Goal: Task Accomplishment & Management: Complete application form

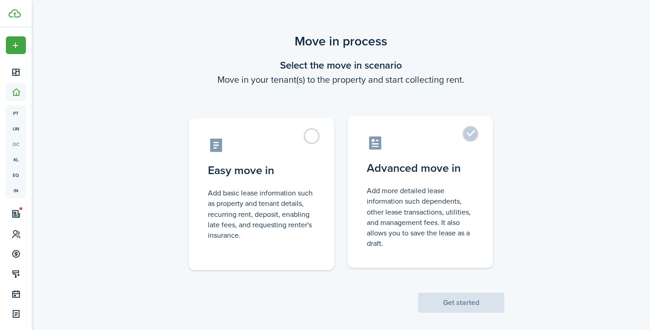
click at [472, 135] on label "Advanced move in Add more detailed lease information such dependents, other lea…" at bounding box center [420, 192] width 145 height 152
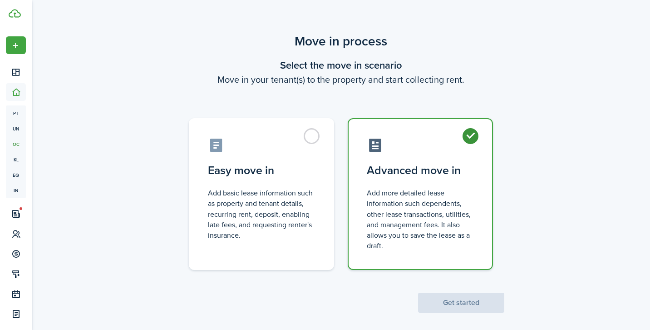
radio input "true"
click at [452, 300] on button "Get started" at bounding box center [461, 302] width 86 height 20
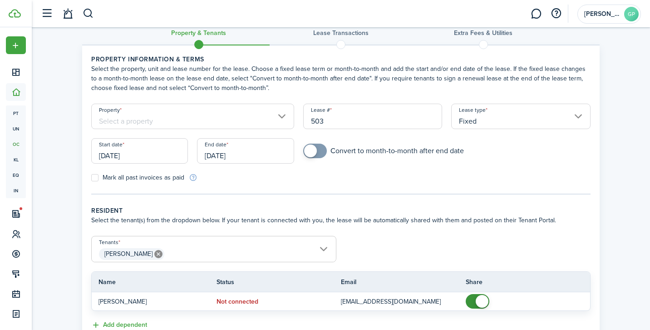
scroll to position [22, 0]
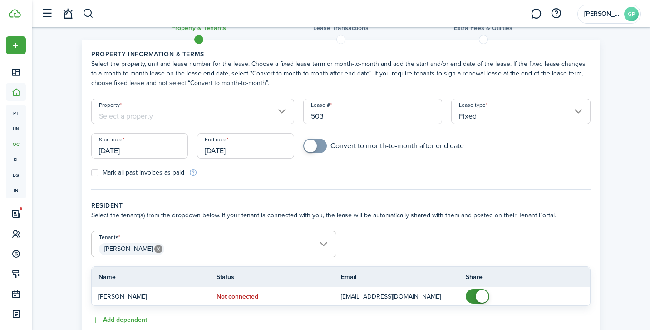
click at [253, 149] on input "[DATE]" at bounding box center [245, 145] width 97 height 25
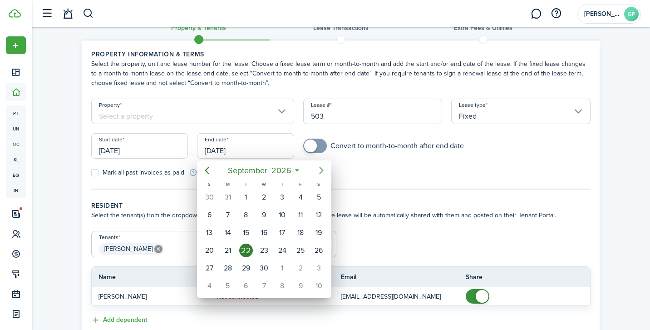
click at [323, 168] on icon "Next page" at bounding box center [321, 170] width 11 height 11
click at [323, 171] on icon "Next page" at bounding box center [321, 170] width 11 height 11
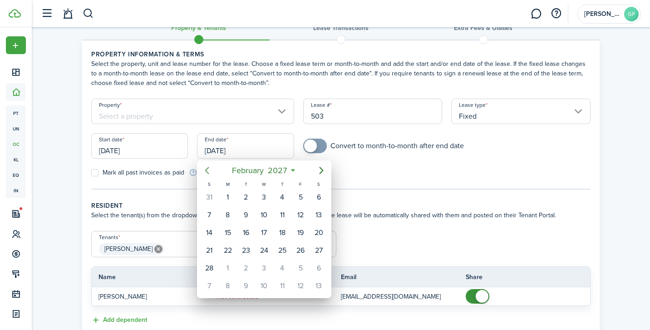
click at [207, 170] on icon "Previous page" at bounding box center [207, 170] width 11 height 11
click at [207, 166] on icon "Previous page" at bounding box center [207, 170] width 11 height 11
click at [323, 166] on icon "Next page" at bounding box center [321, 170] width 11 height 11
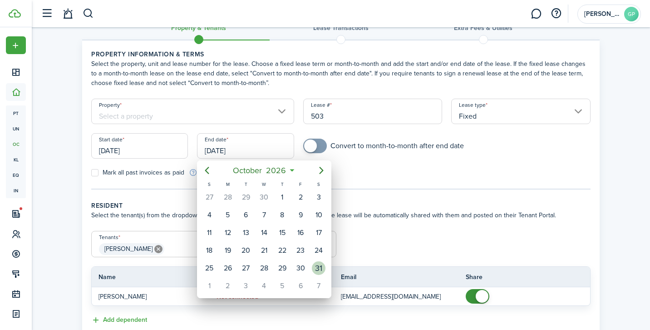
click at [320, 266] on div "31" at bounding box center [319, 268] width 14 height 14
type input "[DATE]"
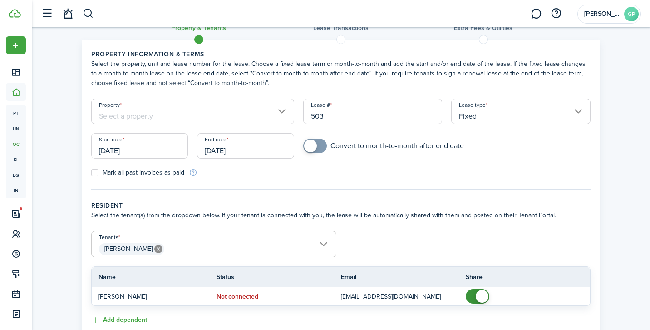
checkbox input "true"
click at [320, 145] on span at bounding box center [314, 145] width 9 height 15
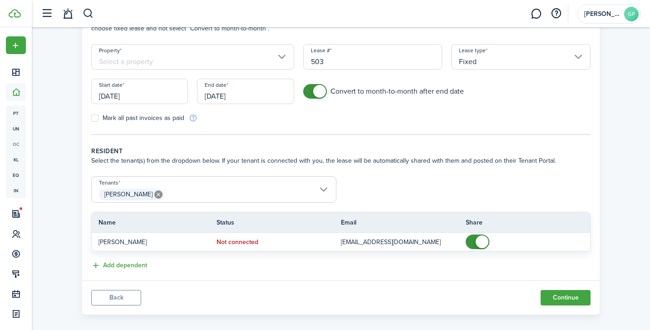
scroll to position [84, 0]
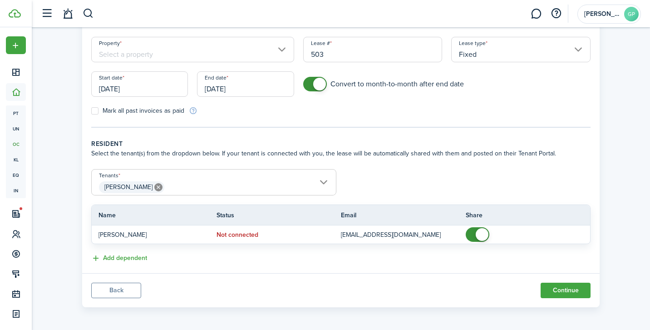
click at [322, 179] on span "[PERSON_NAME]" at bounding box center [214, 186] width 244 height 15
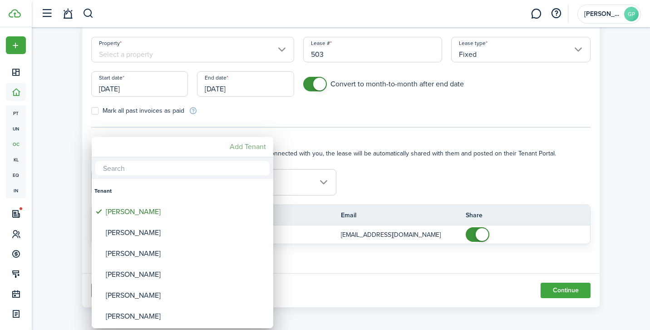
click at [255, 145] on mbsc-button "Add Tenant" at bounding box center [248, 146] width 44 height 16
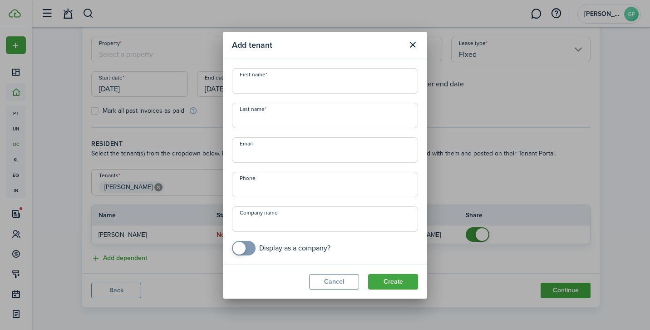
click at [263, 87] on input "First name" at bounding box center [325, 80] width 186 height 25
type input "Haunani"
click at [257, 118] on input "Last name" at bounding box center [325, 115] width 186 height 25
type input "G"
click at [248, 119] on input "[PERSON_NAME]" at bounding box center [325, 115] width 186 height 25
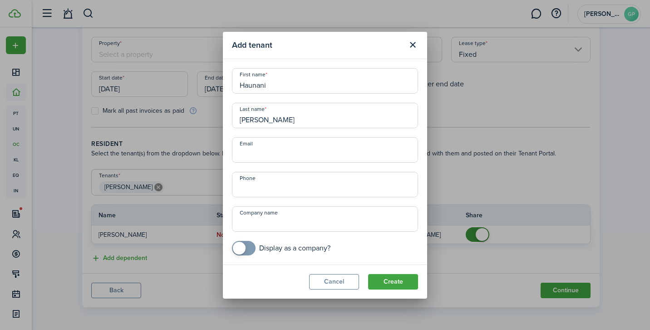
type input "[PERSON_NAME]"
click at [272, 153] on input "Email" at bounding box center [325, 149] width 186 height 25
type input "[EMAIL_ADDRESS][DOMAIN_NAME]"
click at [275, 186] on input "+1" at bounding box center [325, 184] width 186 height 25
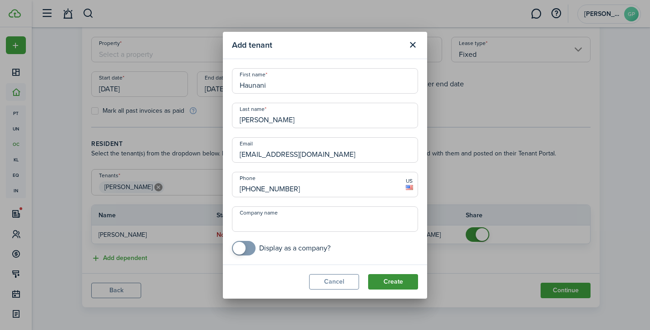
type input "[PHONE_NUMBER]"
click at [389, 281] on button "Create" at bounding box center [393, 281] width 50 height 15
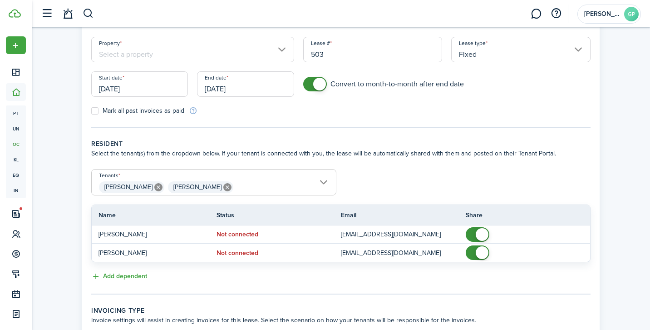
click at [319, 180] on span "[PERSON_NAME] [PERSON_NAME]" at bounding box center [214, 186] width 244 height 15
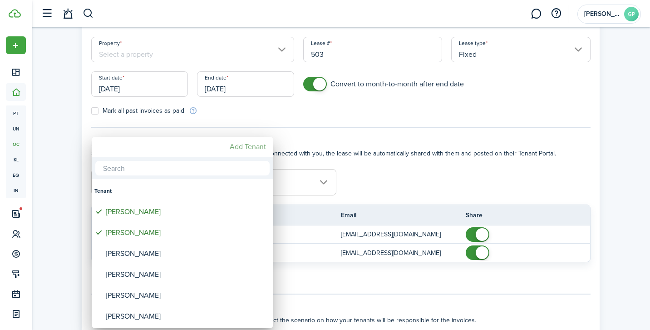
click at [251, 147] on mbsc-button "Add Tenant" at bounding box center [248, 146] width 44 height 16
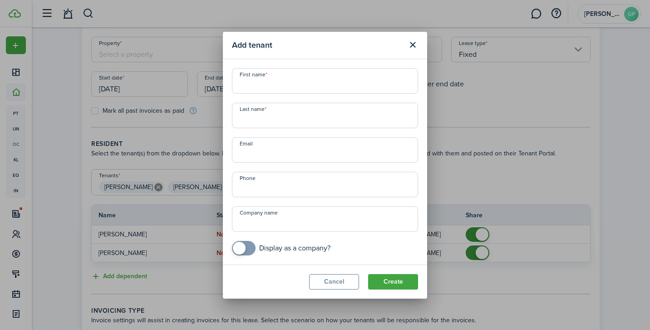
click at [265, 80] on input "First name" at bounding box center [325, 80] width 186 height 25
type input "Kaleo"
click at [265, 118] on input "Last name" at bounding box center [325, 115] width 186 height 25
type input "Merck"
click at [273, 150] on input "Email" at bounding box center [325, 149] width 186 height 25
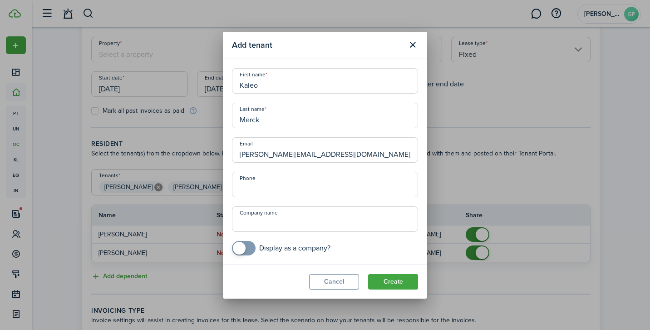
type input "[PERSON_NAME][EMAIL_ADDRESS][DOMAIN_NAME]"
click at [267, 188] on input "+1" at bounding box center [325, 184] width 186 height 25
type input "[PHONE_NUMBER]"
click at [391, 278] on button "Create" at bounding box center [393, 281] width 50 height 15
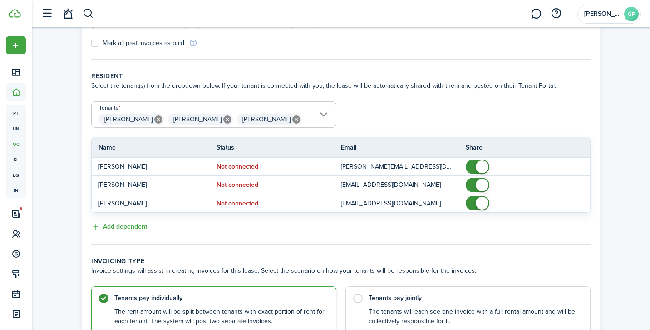
scroll to position [231, 0]
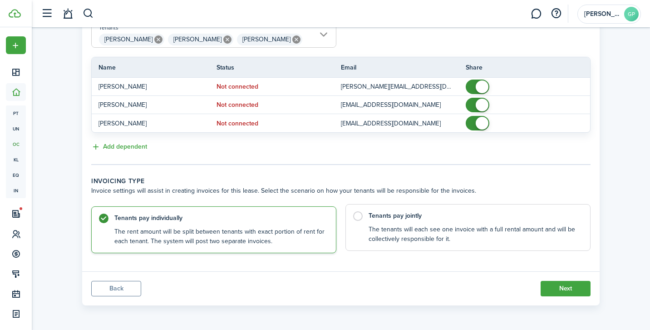
click at [357, 218] on label "Tenants pay jointly The tenants will each see one invoice with a full rental am…" at bounding box center [467, 227] width 245 height 47
radio input "false"
radio input "true"
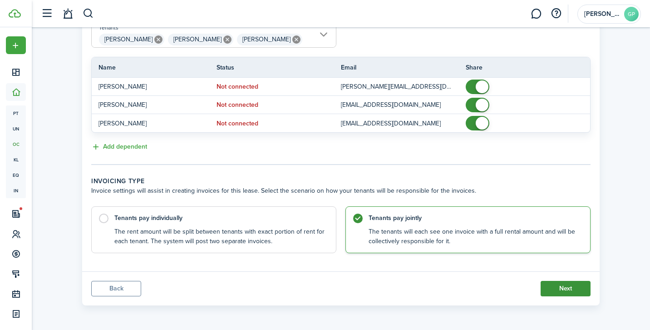
click at [562, 286] on button "Next" at bounding box center [566, 288] width 50 height 15
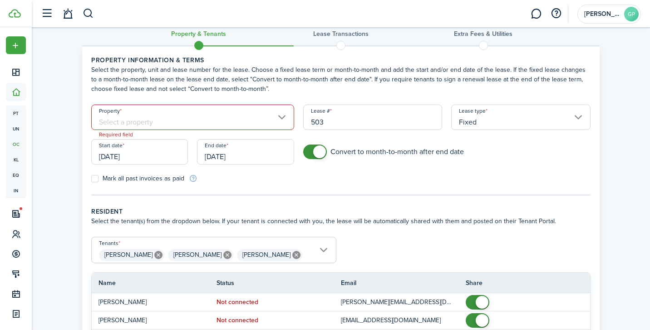
scroll to position [0, 0]
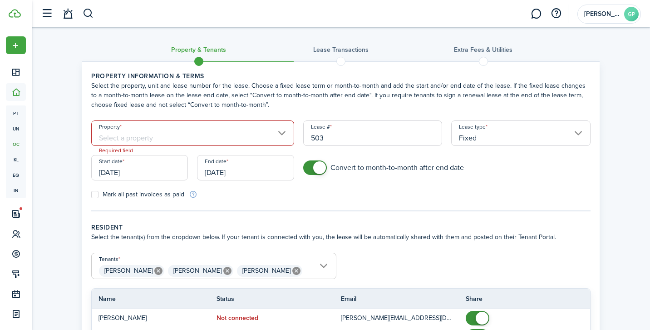
click at [285, 131] on input "Property" at bounding box center [192, 132] width 203 height 25
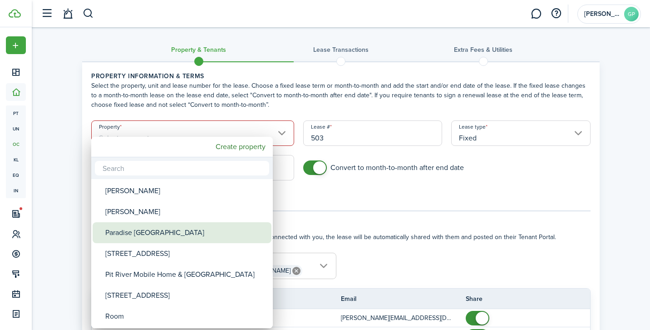
click at [203, 231] on div "Paradise [GEOGRAPHIC_DATA]" at bounding box center [185, 232] width 161 height 21
type input "Paradise [GEOGRAPHIC_DATA]"
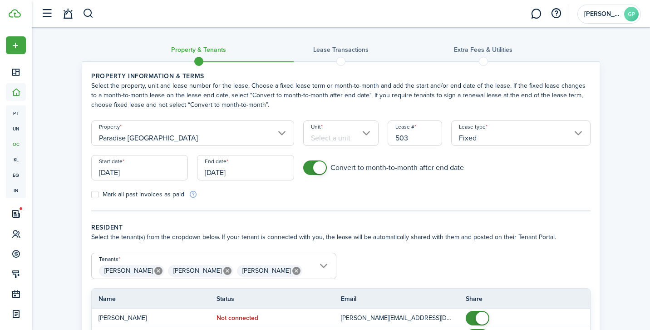
click at [343, 135] on input "Unit" at bounding box center [341, 132] width 76 height 25
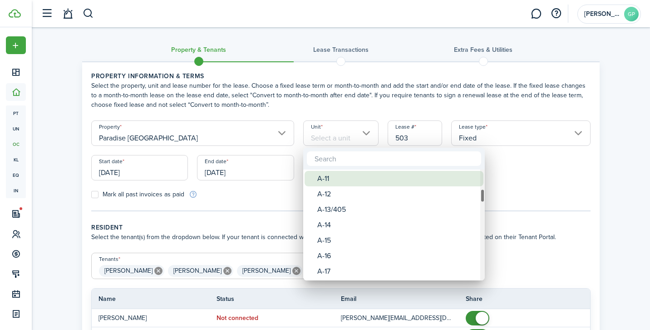
click at [347, 178] on div "A-11" at bounding box center [397, 178] width 161 height 15
type input "A-11"
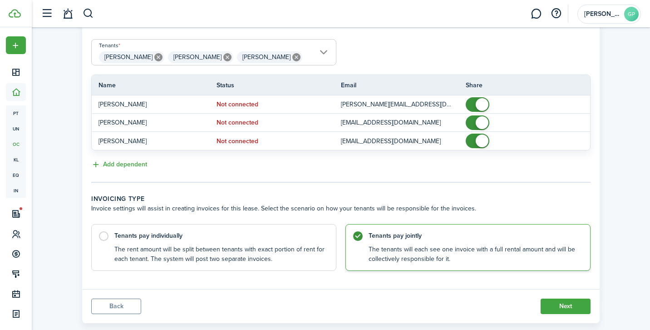
scroll to position [231, 0]
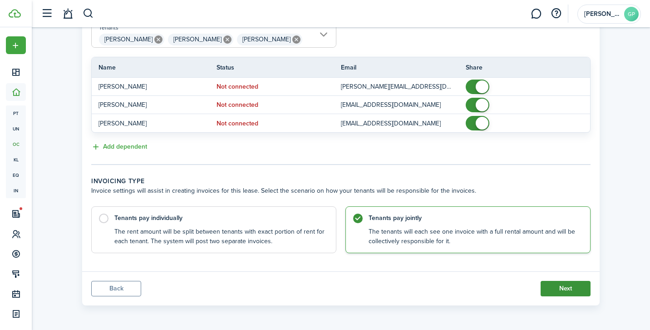
click at [569, 282] on button "Next" at bounding box center [566, 288] width 50 height 15
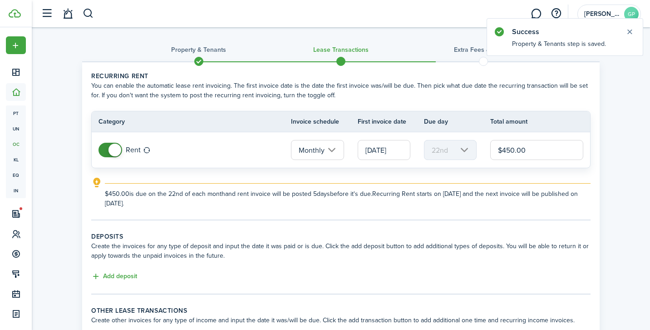
scroll to position [2, 0]
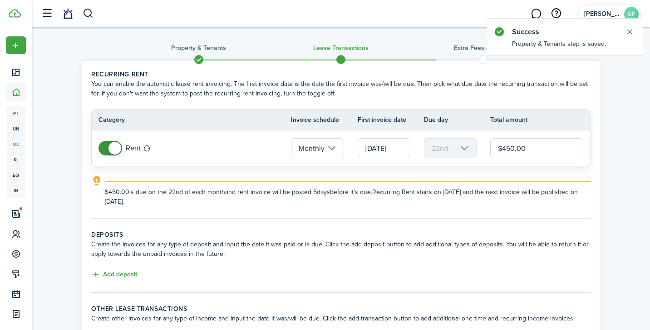
drag, startPoint x: 541, startPoint y: 147, endPoint x: 489, endPoint y: 148, distance: 51.3
click at [489, 148] on tr "Rent Monthly [DATE] 22nd $450.00" at bounding box center [341, 147] width 498 height 35
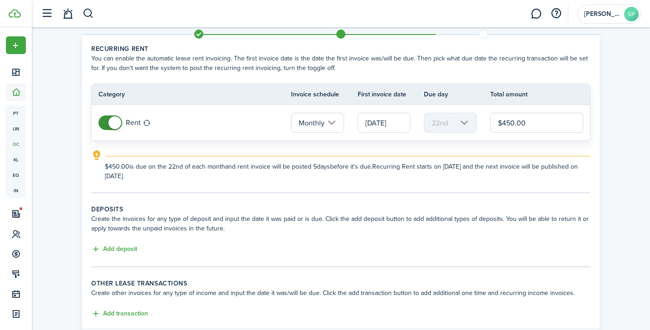
scroll to position [28, 0]
click at [467, 123] on mbsc-scroller "22nd" at bounding box center [450, 122] width 53 height 20
click at [396, 124] on input "[DATE]" at bounding box center [384, 122] width 53 height 20
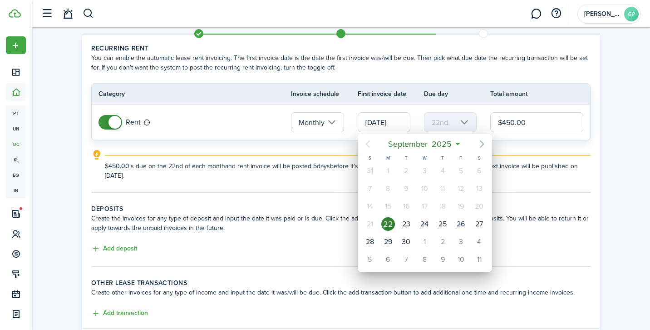
click at [480, 141] on icon "Next page" at bounding box center [482, 143] width 4 height 7
click at [481, 243] on div "1" at bounding box center [480, 242] width 14 height 14
type input "[DATE]"
type input "1st"
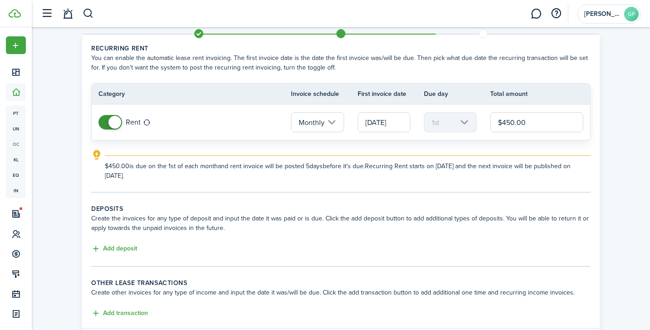
drag, startPoint x: 536, startPoint y: 126, endPoint x: 474, endPoint y: 125, distance: 61.7
click at [477, 125] on tr "Rent Monthly [DATE] 1st $450.00" at bounding box center [341, 121] width 498 height 35
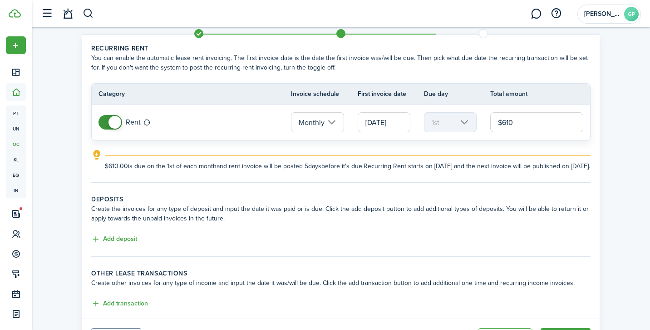
type input "$610.00"
click at [615, 144] on div "Property & Tenants Lease Transactions Extra fees & Utilities Recurring rent You…" at bounding box center [341, 178] width 618 height 357
click at [120, 244] on button "Add deposit" at bounding box center [114, 239] width 46 height 10
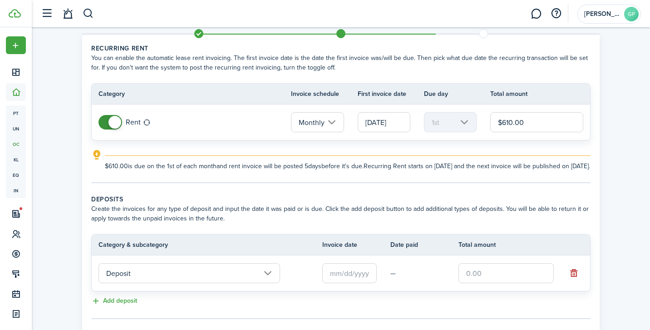
click at [356, 280] on input "text" at bounding box center [349, 273] width 54 height 20
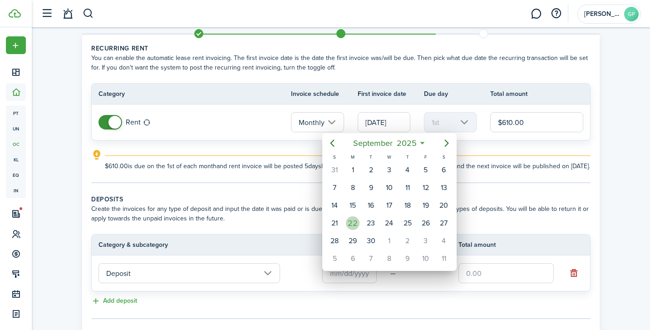
click at [352, 220] on div "22" at bounding box center [353, 223] width 14 height 14
type input "[DATE]"
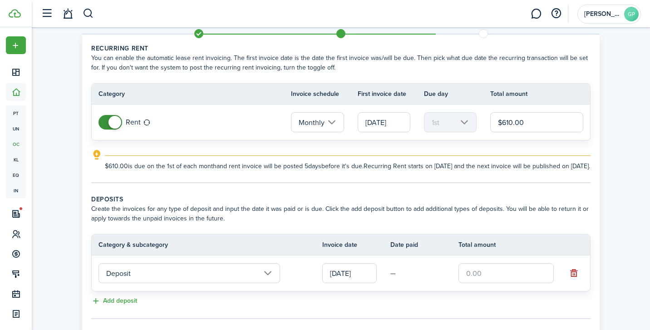
click at [476, 281] on input "text" at bounding box center [505, 273] width 95 height 20
type input "$500.00"
click at [626, 191] on div "Property & Tenants Lease Transactions Extra fees & Utilities Recurring rent You…" at bounding box center [341, 209] width 618 height 419
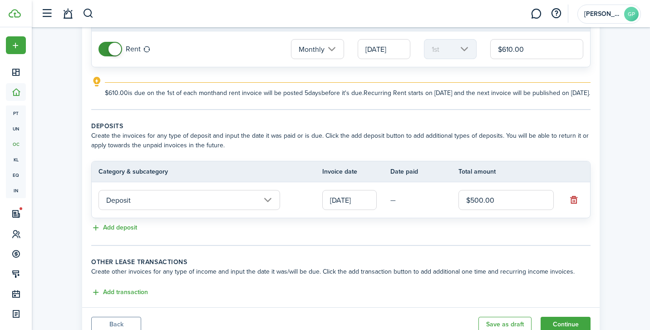
scroll to position [146, 0]
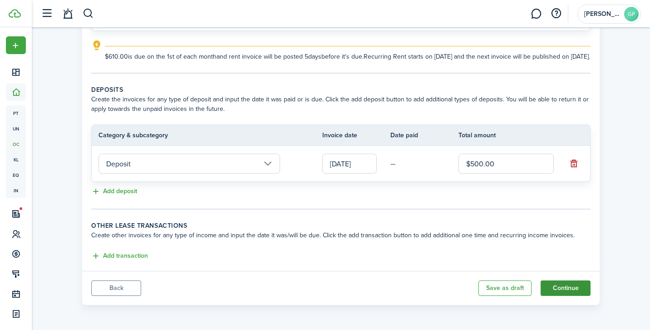
click at [553, 289] on button "Continue" at bounding box center [566, 287] width 50 height 15
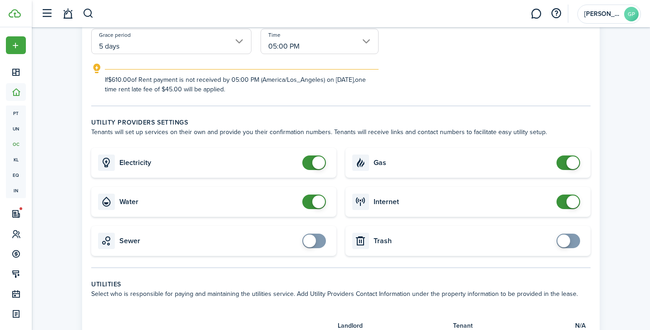
scroll to position [217, 0]
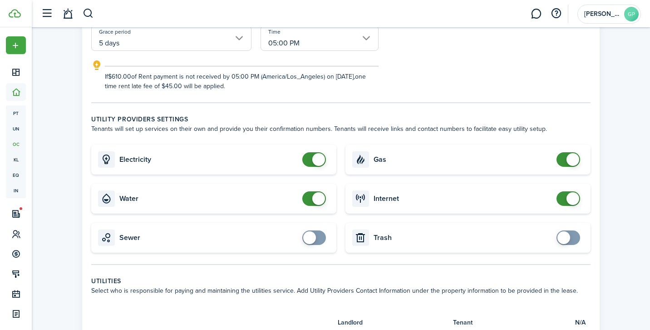
checkbox input "false"
click at [316, 162] on span at bounding box center [318, 159] width 13 height 13
checkbox input "false"
click at [314, 198] on span at bounding box center [318, 198] width 13 height 13
checkbox input "false"
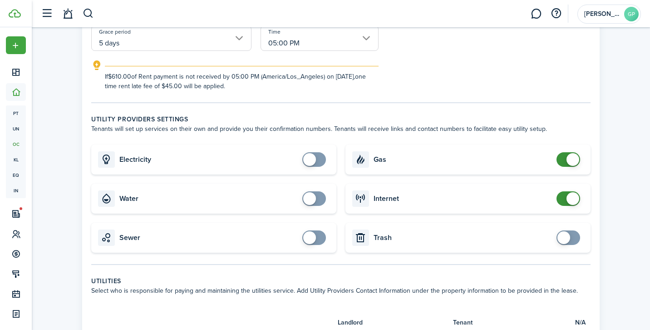
click at [564, 162] on span at bounding box center [568, 159] width 9 height 15
checkbox input "false"
click at [564, 201] on span at bounding box center [568, 198] width 9 height 15
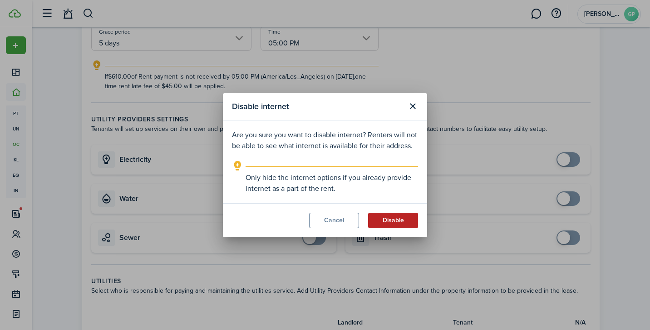
click at [386, 222] on button "Disable" at bounding box center [393, 219] width 50 height 15
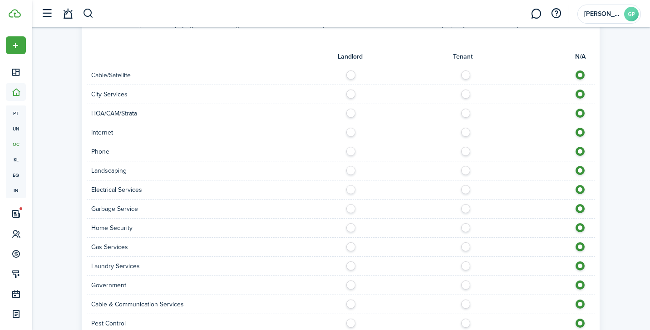
scroll to position [484, 0]
click at [465, 187] on label at bounding box center [468, 185] width 16 height 5
radio input "true"
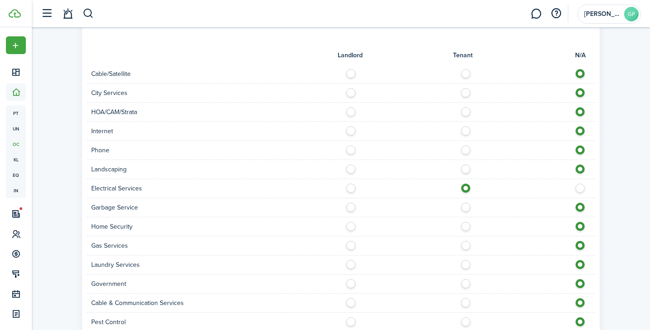
click at [353, 206] on label at bounding box center [353, 204] width 16 height 5
radio input "true"
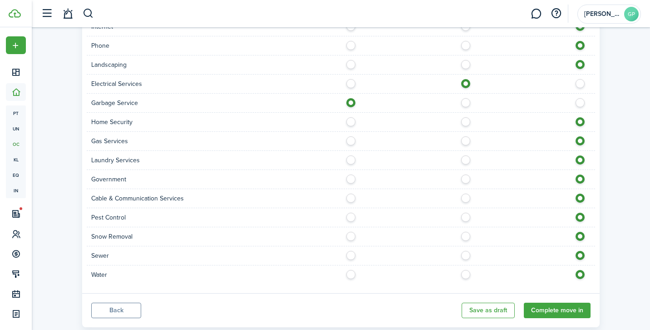
scroll to position [611, 0]
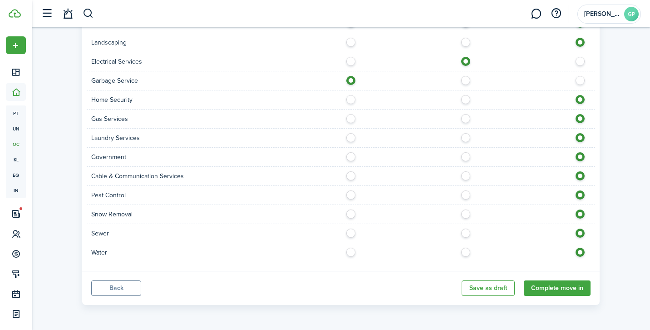
click at [352, 233] on label at bounding box center [353, 230] width 16 height 5
radio input "true"
click at [464, 252] on label at bounding box center [468, 249] width 16 height 5
radio input "true"
click at [546, 287] on button "Complete move in" at bounding box center [557, 287] width 67 height 15
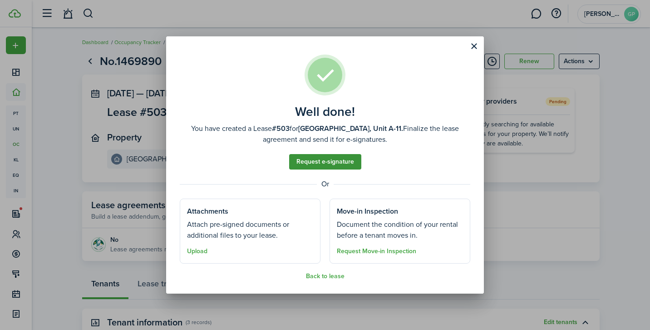
click at [330, 160] on link "Request e-signature" at bounding box center [325, 161] width 72 height 15
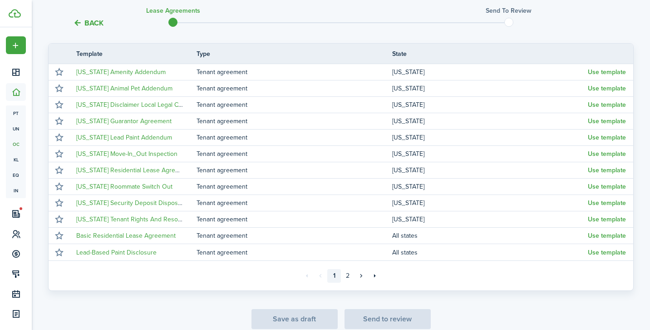
scroll to position [160, 0]
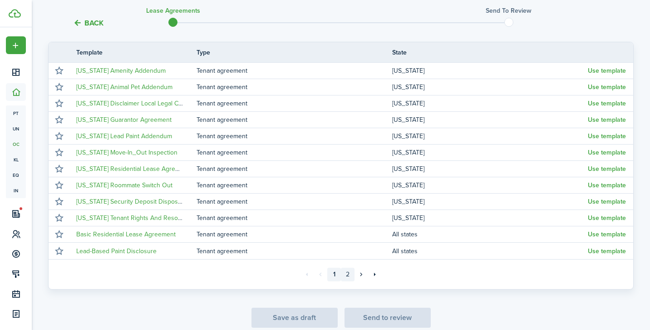
click at [347, 272] on link "2" at bounding box center [348, 274] width 14 height 14
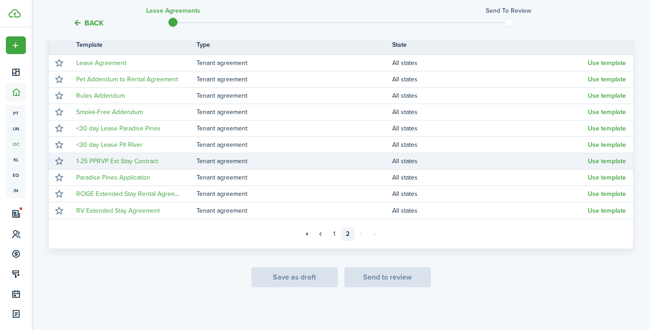
scroll to position [168, 0]
click at [113, 158] on link "1-25 PPRVP Ext Stay Contract" at bounding box center [117, 161] width 82 height 10
click at [599, 158] on button "Use template" at bounding box center [607, 160] width 38 height 7
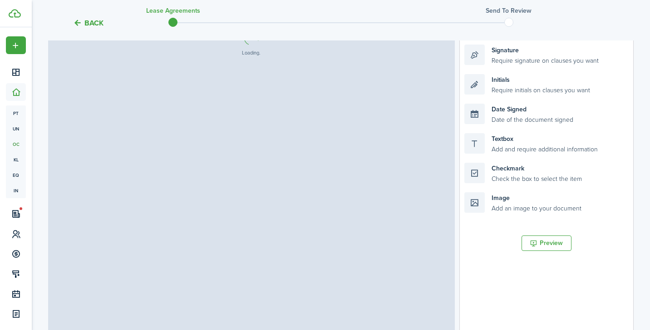
select select "fit"
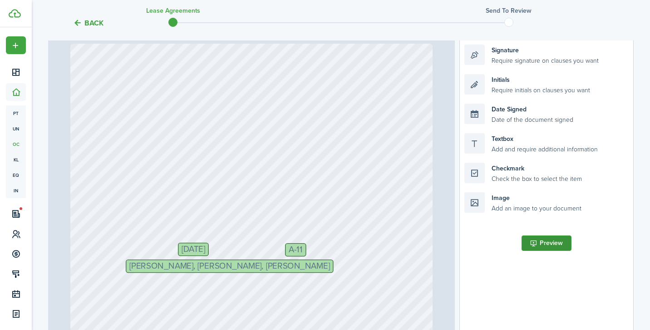
click at [542, 239] on button "Preview" at bounding box center [547, 242] width 50 height 15
click at [90, 24] on button "Back" at bounding box center [88, 23] width 30 height 10
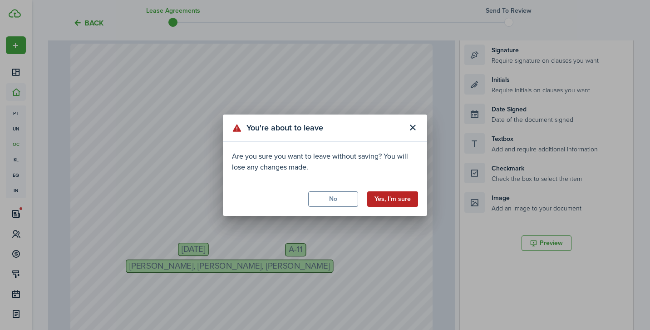
click at [384, 200] on button "Yes, I'm sure" at bounding box center [392, 198] width 51 height 15
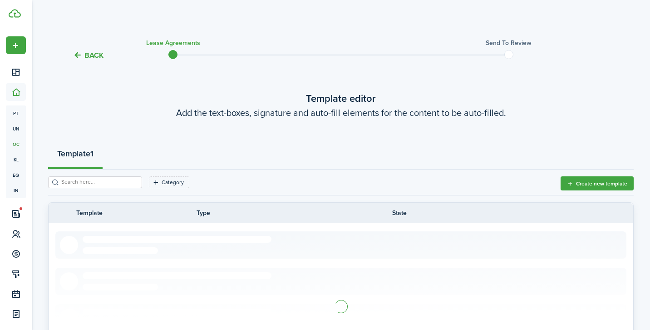
scroll to position [141, 0]
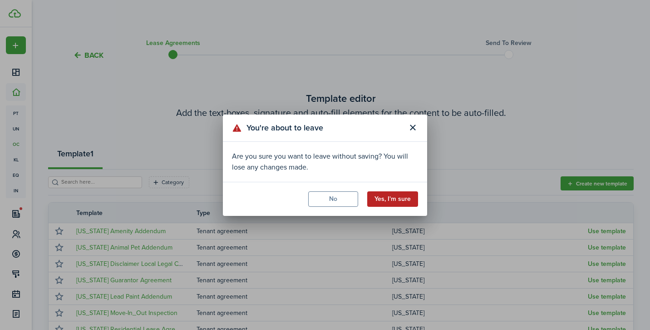
click at [384, 197] on button "Yes, I'm sure" at bounding box center [392, 198] width 51 height 15
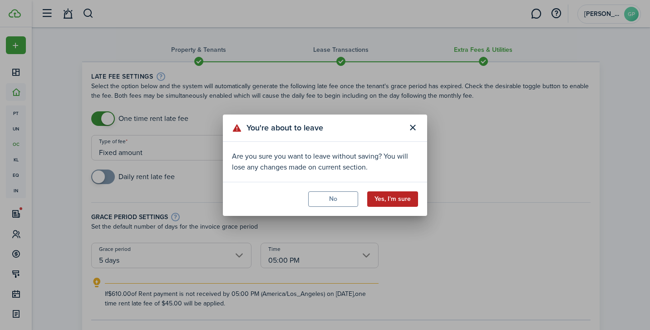
click at [381, 199] on button "Yes, I'm sure" at bounding box center [392, 198] width 51 height 15
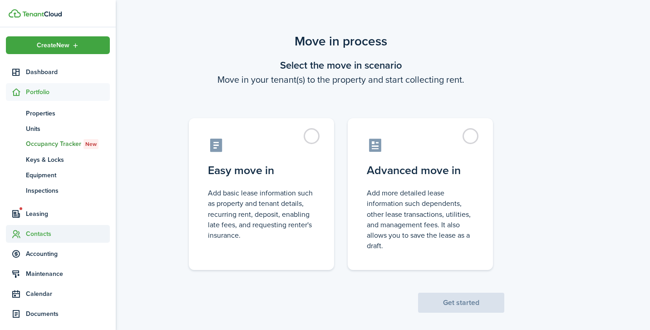
click at [31, 231] on span "Contacts" at bounding box center [68, 234] width 84 height 10
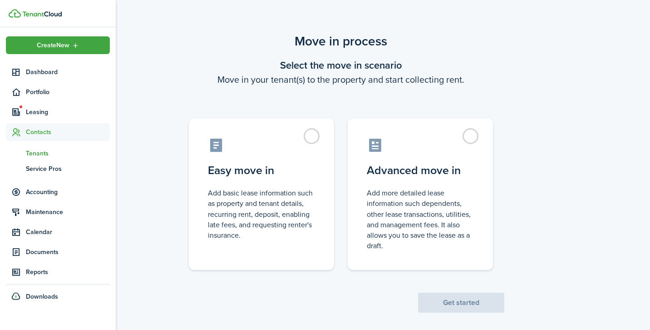
click at [42, 151] on span "Tenants" at bounding box center [68, 153] width 84 height 10
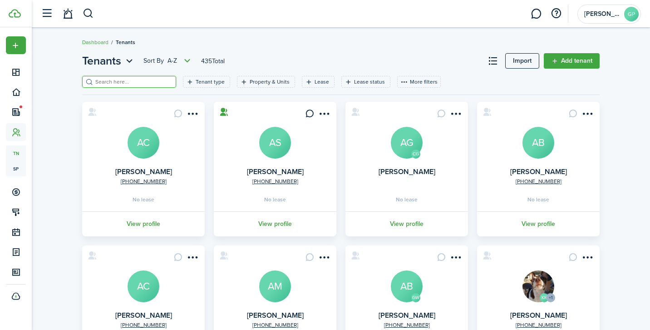
click at [132, 82] on input "search" at bounding box center [133, 82] width 80 height 9
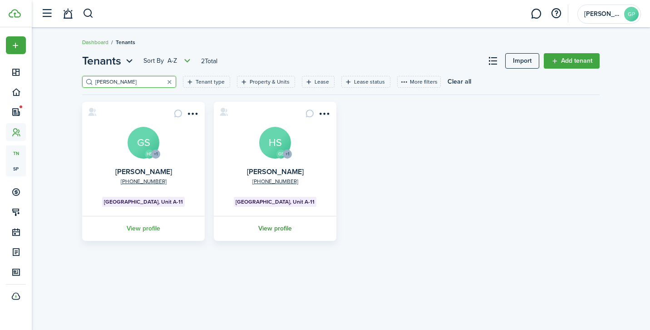
type input "[PERSON_NAME]"
click at [276, 227] on link "View profile" at bounding box center [274, 228] width 125 height 25
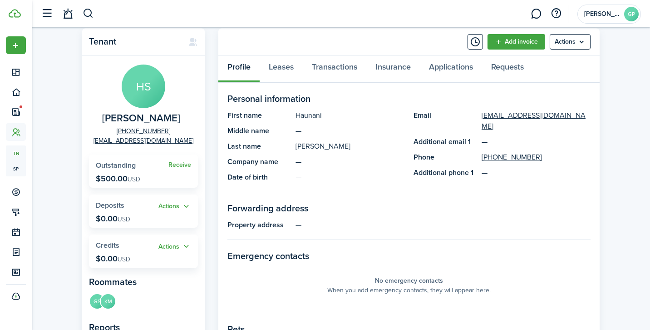
scroll to position [30, 0]
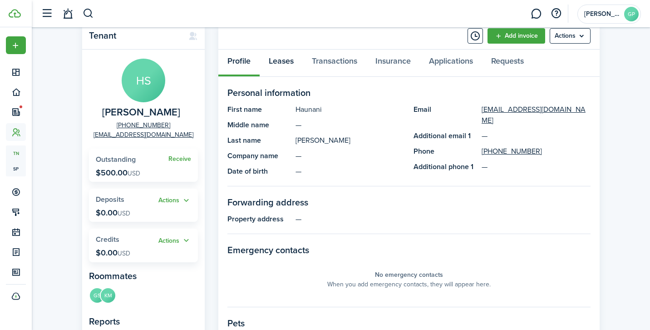
click at [283, 57] on link "Leases" at bounding box center [281, 62] width 43 height 27
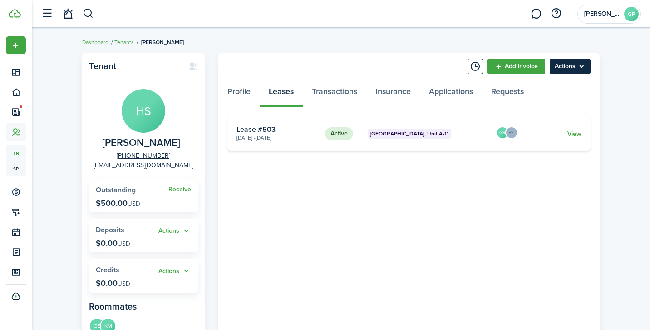
click at [568, 65] on menu-btn "Actions" at bounding box center [570, 66] width 41 height 15
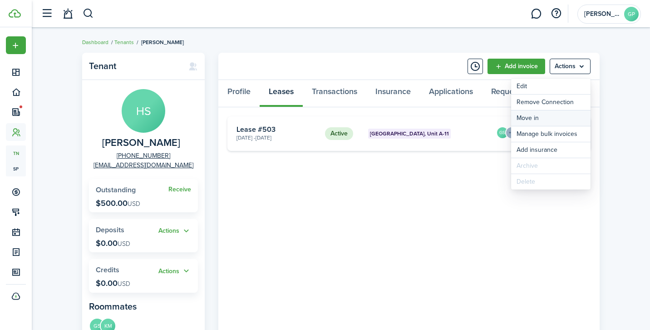
click at [537, 115] on link "Move in" at bounding box center [550, 117] width 79 height 15
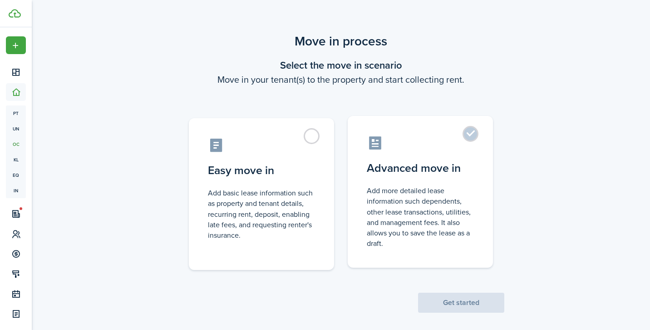
click at [466, 135] on label "Advanced move in Add more detailed lease information such dependents, other lea…" at bounding box center [420, 192] width 145 height 152
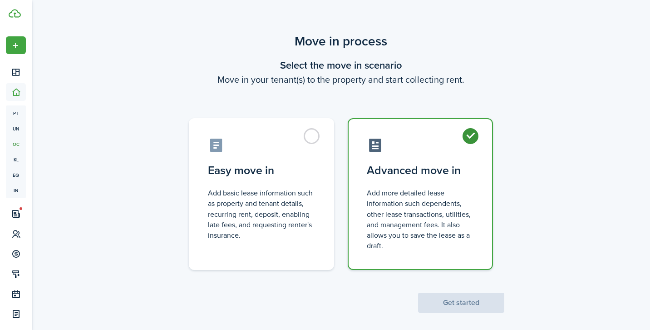
radio input "true"
click at [443, 296] on button "Get started" at bounding box center [461, 302] width 86 height 20
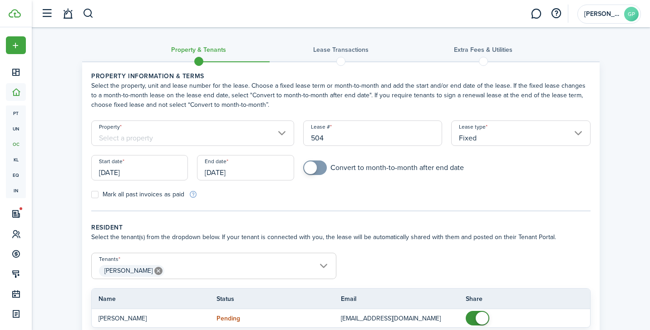
click at [276, 129] on input "Property" at bounding box center [192, 132] width 203 height 25
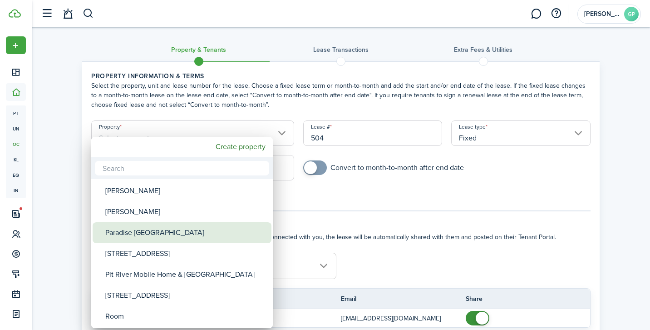
click at [185, 229] on div "Paradise [GEOGRAPHIC_DATA]" at bounding box center [185, 232] width 161 height 21
type input "Paradise [GEOGRAPHIC_DATA]"
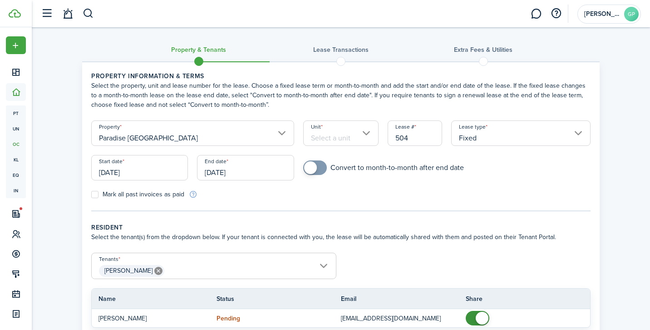
click at [359, 132] on input "Unit" at bounding box center [341, 132] width 76 height 25
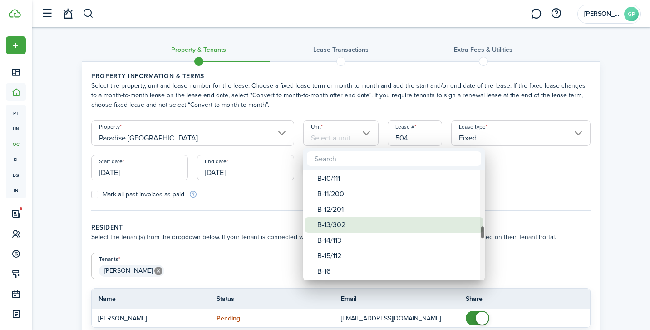
click at [355, 227] on div "B-13/302" at bounding box center [397, 224] width 161 height 15
type input "B-13/302"
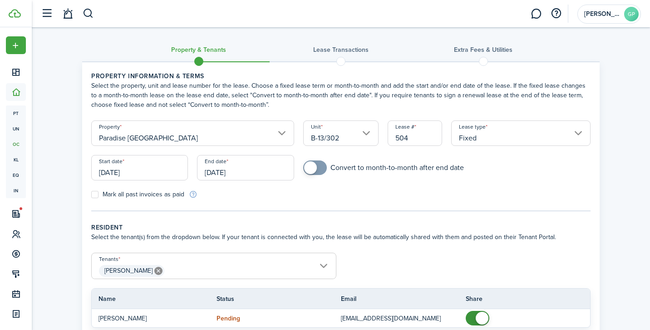
click at [239, 173] on input "[DATE]" at bounding box center [245, 167] width 97 height 25
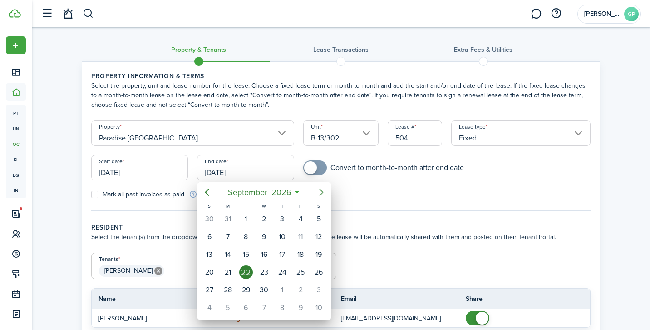
click at [320, 192] on icon "Next page" at bounding box center [321, 192] width 11 height 11
click at [207, 192] on icon "Previous page" at bounding box center [207, 192] width 11 height 11
click at [320, 289] on div "31" at bounding box center [319, 290] width 14 height 14
type input "[DATE]"
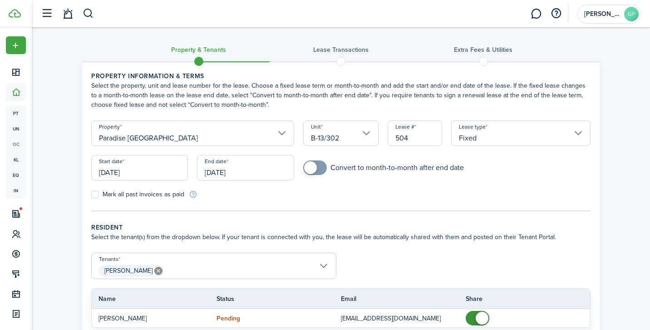
checkbox input "true"
click at [320, 165] on span at bounding box center [314, 167] width 9 height 15
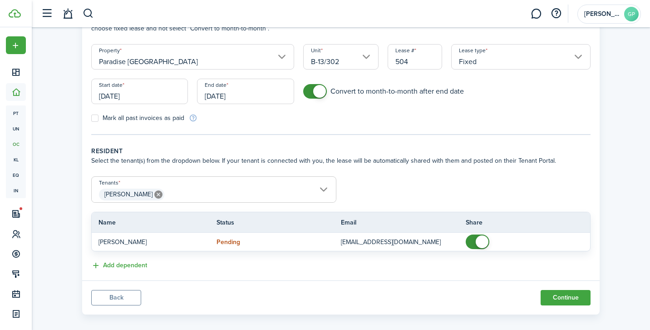
scroll to position [83, 0]
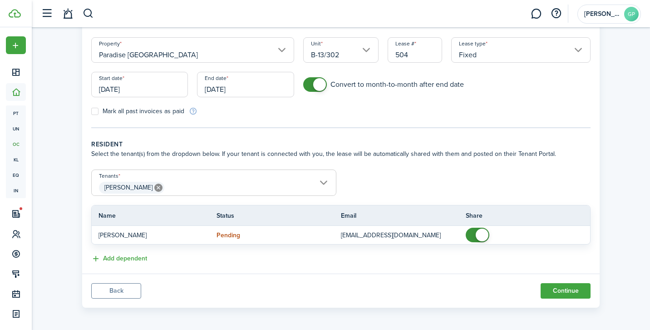
click at [324, 182] on span "[PERSON_NAME]" at bounding box center [214, 187] width 244 height 15
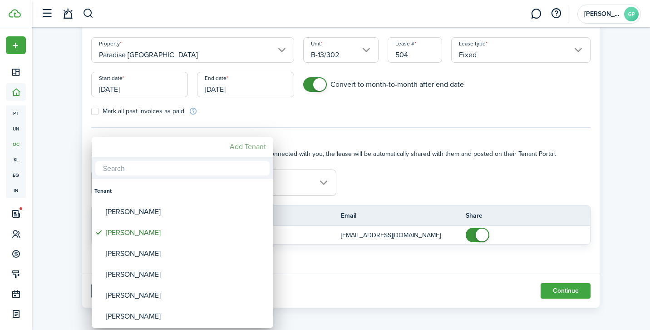
click at [250, 145] on mbsc-button "Add Tenant" at bounding box center [248, 146] width 44 height 16
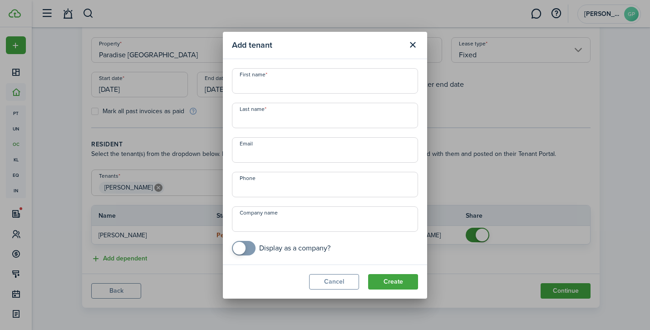
click at [268, 87] on input "First name" at bounding box center [325, 80] width 186 height 25
type input "[PERSON_NAME]"
click at [272, 155] on input "Email" at bounding box center [325, 149] width 186 height 25
type input "[EMAIL_ADDRESS][DOMAIN_NAME]"
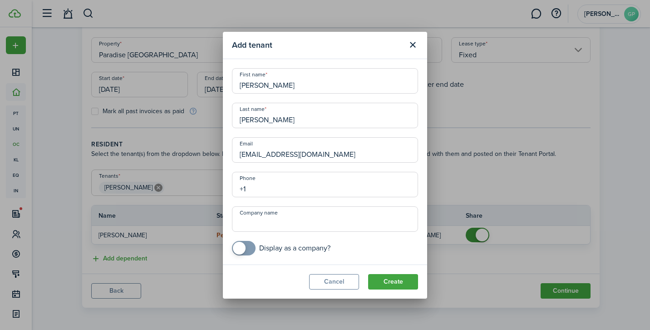
click at [281, 183] on input "+1" at bounding box center [325, 184] width 186 height 25
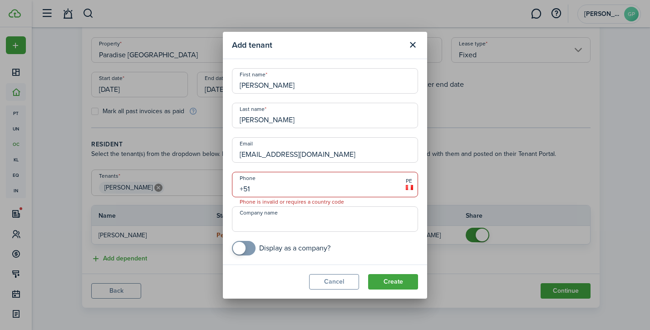
type input "+5"
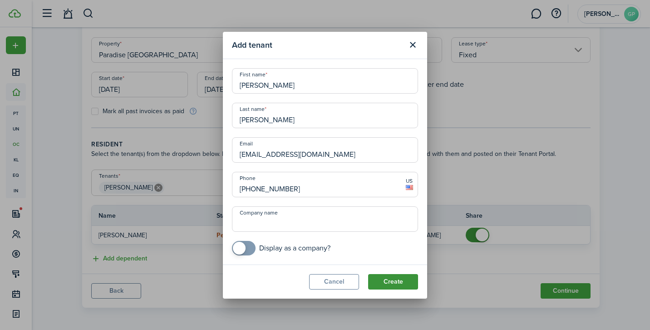
type input "[PHONE_NUMBER]"
click at [394, 281] on button "Create" at bounding box center [393, 281] width 50 height 15
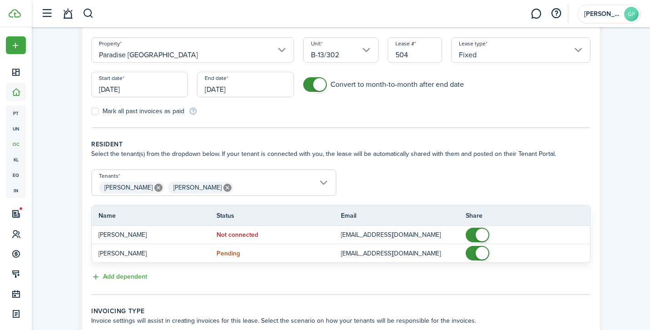
click at [325, 180] on span "[PERSON_NAME] [PERSON_NAME]" at bounding box center [214, 187] width 244 height 15
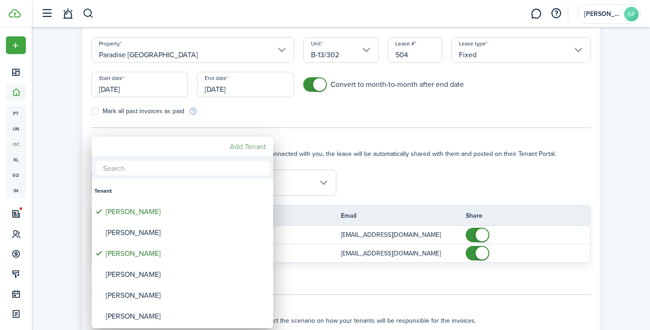
click at [264, 145] on mbsc-button "Add Tenant" at bounding box center [248, 146] width 44 height 16
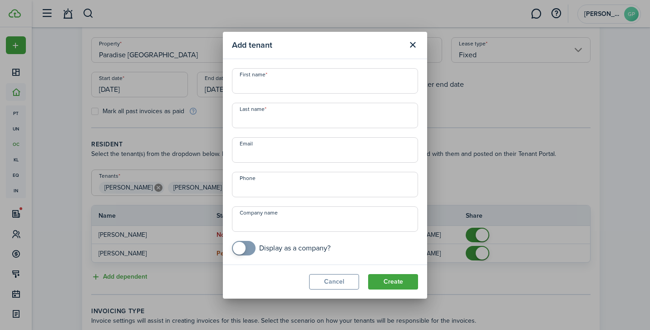
click at [293, 81] on input "First name" at bounding box center [325, 80] width 186 height 25
type input "[PERSON_NAME]"
type input "Fualk"
click at [265, 152] on input "Email" at bounding box center [325, 149] width 186 height 25
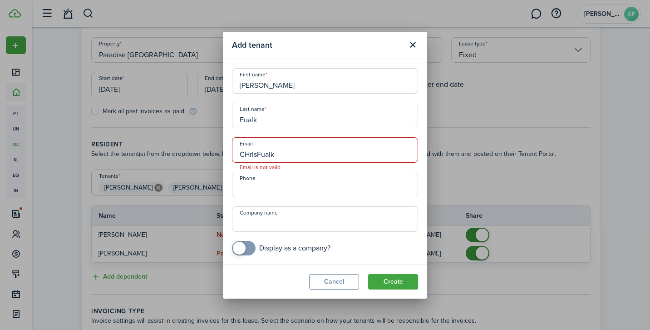
click at [249, 154] on input "CHrisFualk" at bounding box center [325, 149] width 186 height 25
click at [279, 153] on input "ChrisFualk" at bounding box center [325, 149] width 186 height 25
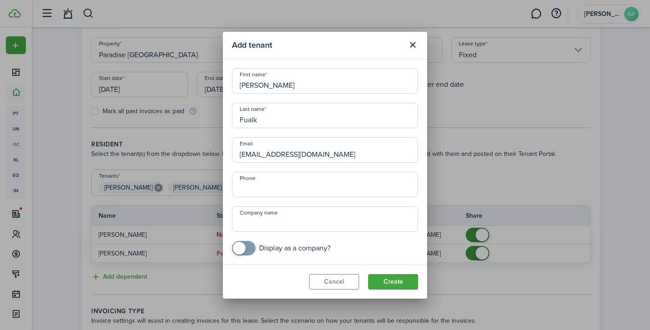
type input "[EMAIL_ADDRESS][DOMAIN_NAME]"
click at [257, 187] on input "+1" at bounding box center [325, 184] width 186 height 25
click at [276, 188] on input "[PHONE_NUMBER]" at bounding box center [325, 184] width 186 height 25
type input "[PHONE_NUMBER]"
click at [382, 278] on button "Create" at bounding box center [393, 281] width 50 height 15
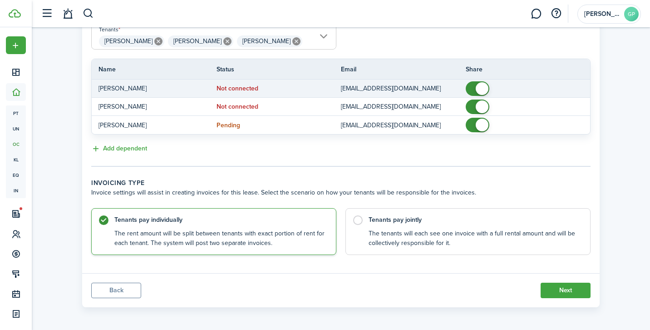
scroll to position [231, 0]
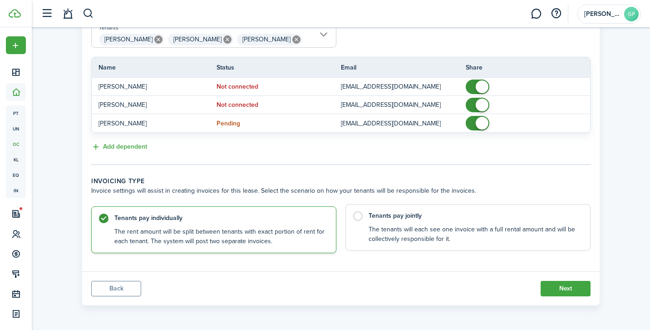
click at [358, 217] on label "Tenants pay jointly The tenants will each see one invoice with a full rental am…" at bounding box center [467, 227] width 245 height 47
radio input "false"
radio input "true"
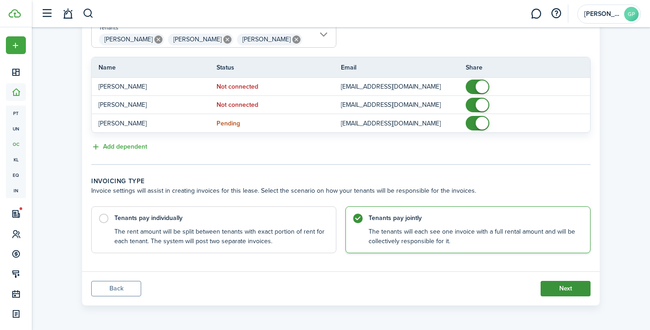
click at [562, 288] on button "Next" at bounding box center [566, 288] width 50 height 15
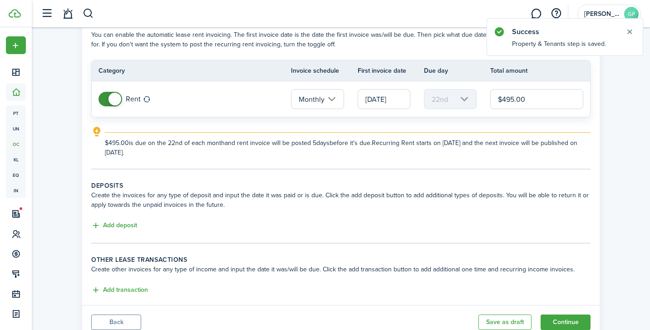
scroll to position [67, 0]
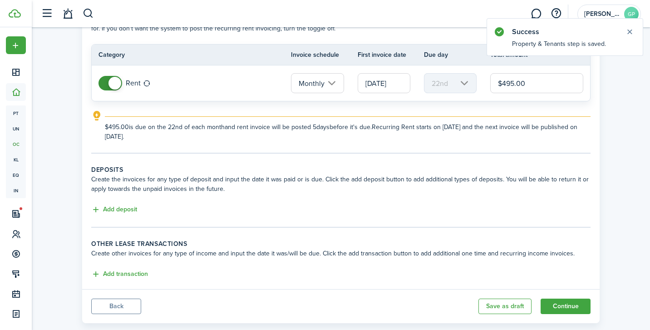
click at [397, 87] on input "[DATE]" at bounding box center [384, 83] width 53 height 20
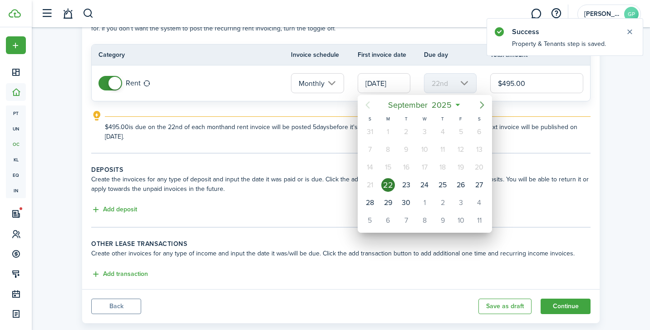
click at [480, 103] on icon "Next page" at bounding box center [482, 104] width 11 height 11
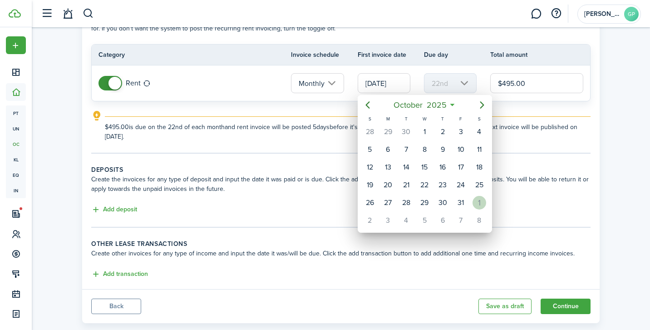
click at [477, 198] on div "1" at bounding box center [480, 203] width 14 height 14
type input "[DATE]"
type input "1st"
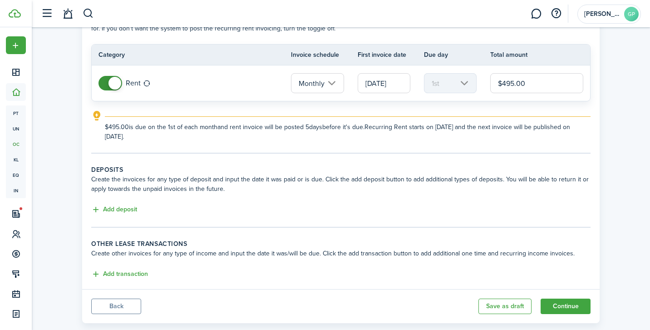
scroll to position [0, 0]
drag, startPoint x: 538, startPoint y: 83, endPoint x: 485, endPoint y: 83, distance: 53.1
click at [485, 83] on tr "Rent Monthly [DATE] 1st $495.00" at bounding box center [341, 82] width 498 height 35
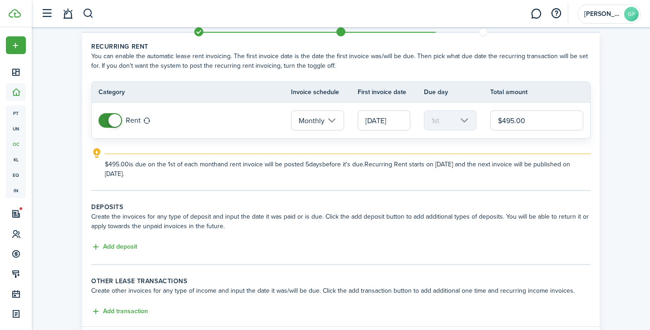
scroll to position [16, 0]
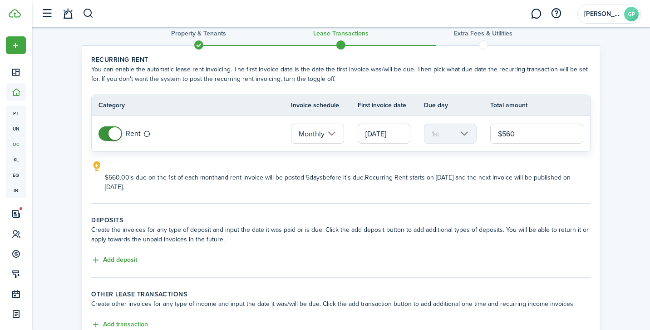
type input "$560.00"
click at [123, 258] on button "Add deposit" at bounding box center [114, 260] width 46 height 10
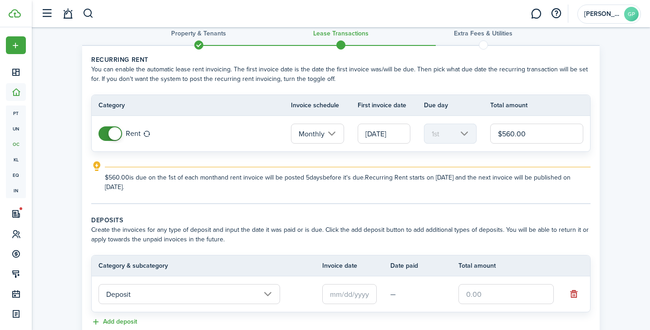
scroll to position [88, 0]
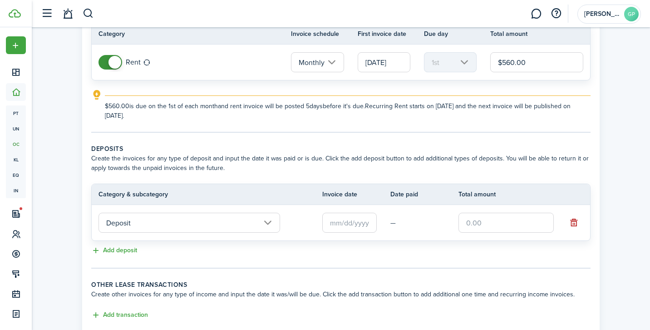
click at [358, 220] on input "text" at bounding box center [349, 222] width 54 height 20
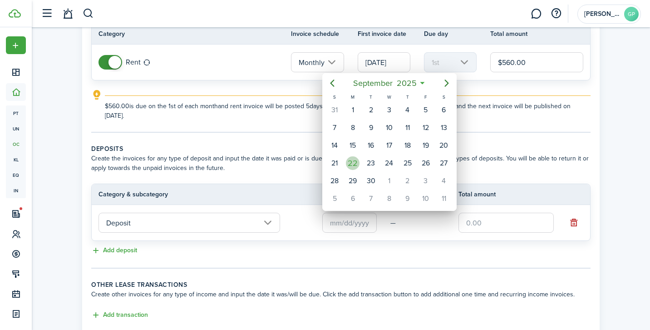
click at [348, 164] on div "22" at bounding box center [353, 163] width 14 height 14
type input "[DATE]"
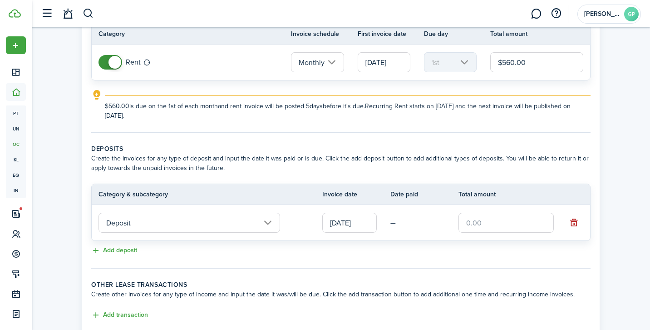
click at [473, 222] on input "text" at bounding box center [505, 222] width 95 height 20
type input "$500.00"
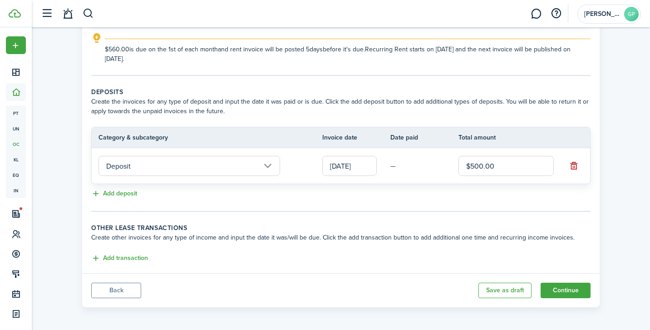
scroll to position [146, 0]
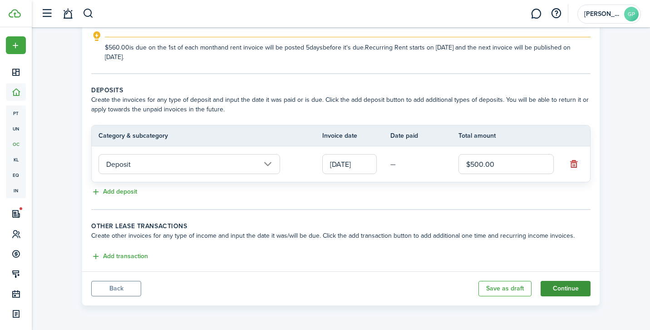
click at [559, 287] on button "Continue" at bounding box center [566, 288] width 50 height 15
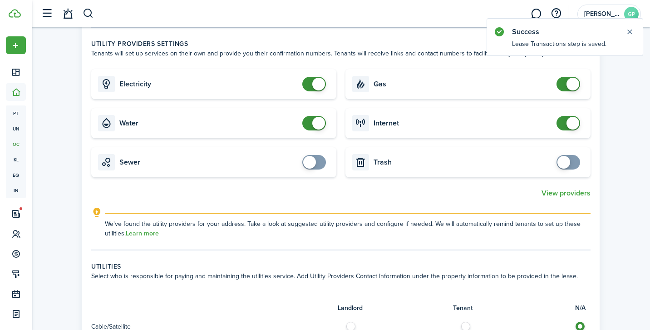
scroll to position [281, 0]
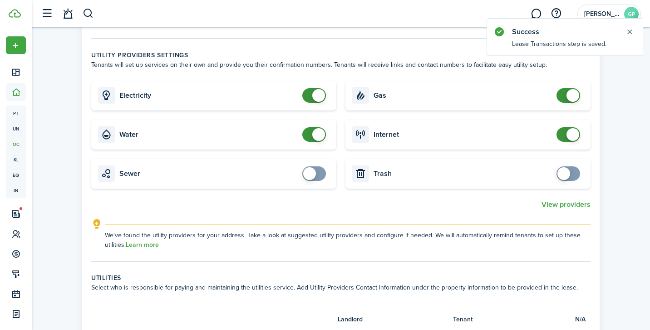
checkbox input "false"
click at [311, 93] on span at bounding box center [314, 95] width 9 height 15
checkbox input "false"
click at [313, 133] on span at bounding box center [318, 134] width 13 height 13
checkbox input "false"
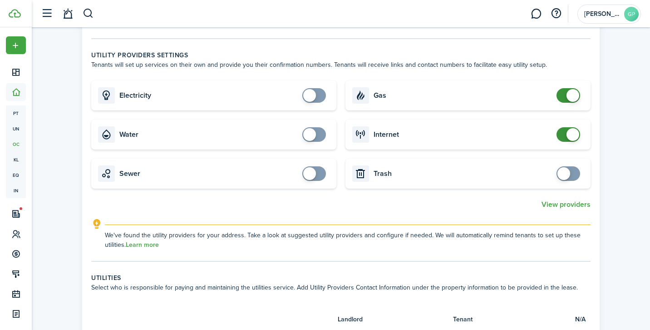
click at [564, 94] on span at bounding box center [568, 95] width 9 height 15
checkbox input "false"
click at [565, 135] on span at bounding box center [568, 134] width 9 height 15
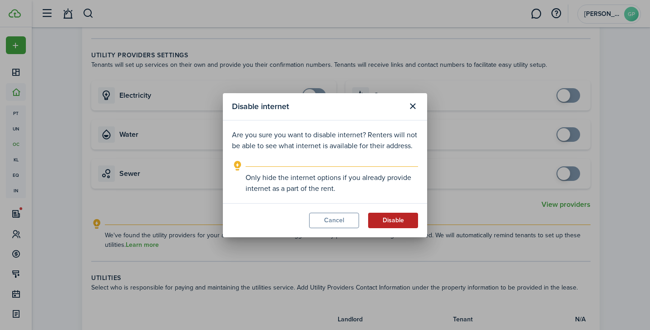
click at [386, 220] on button "Disable" at bounding box center [393, 219] width 50 height 15
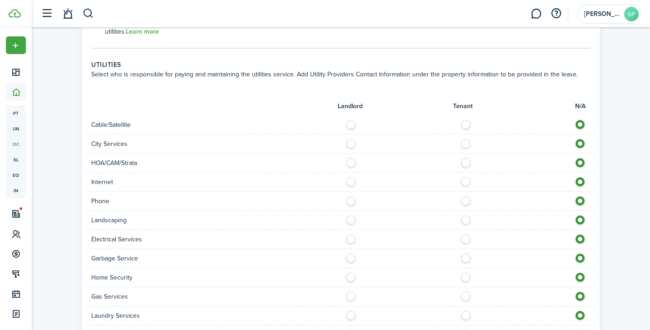
scroll to position [501, 0]
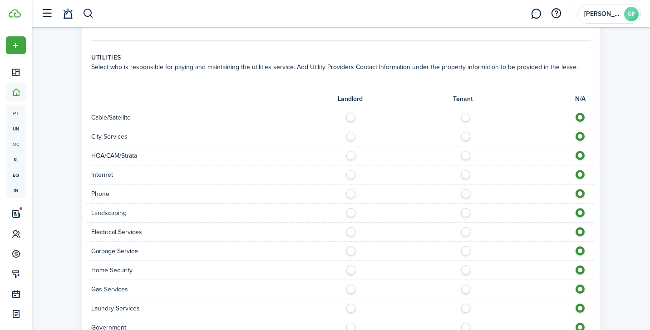
click at [465, 230] on label at bounding box center [468, 229] width 16 height 5
radio input "true"
click at [355, 245] on div "Garbage Service" at bounding box center [341, 250] width 508 height 19
click at [352, 248] on label at bounding box center [353, 248] width 16 height 5
radio input "true"
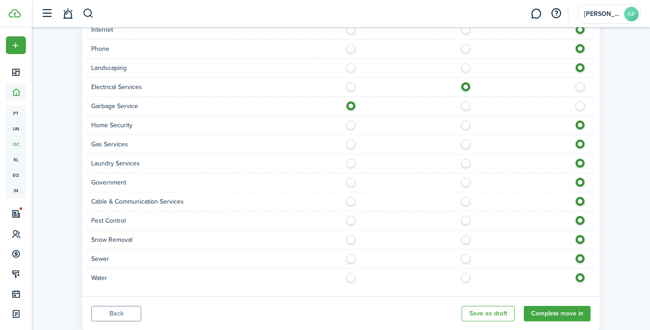
scroll to position [656, 0]
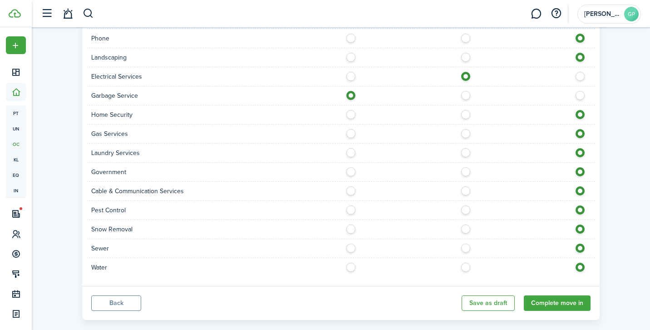
click at [350, 245] on label at bounding box center [353, 245] width 16 height 5
radio input "true"
click at [465, 267] on label at bounding box center [468, 264] width 16 height 5
radio input "true"
click at [548, 303] on button "Complete move in" at bounding box center [557, 302] width 67 height 15
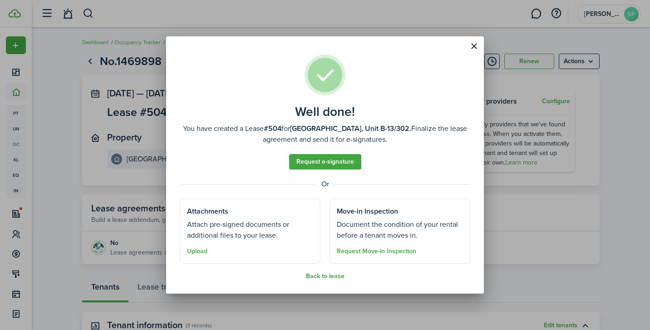
click at [320, 274] on button "Back to lease" at bounding box center [325, 275] width 39 height 7
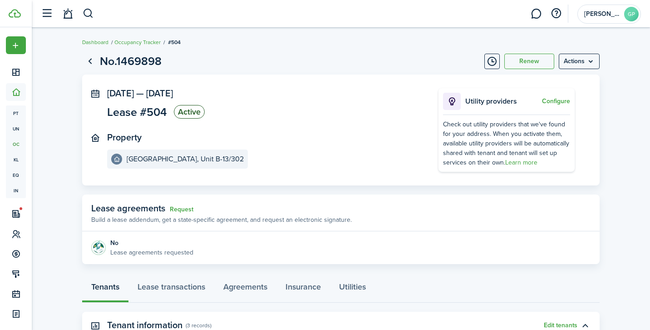
scroll to position [0, 0]
click at [186, 207] on link "Request" at bounding box center [182, 208] width 24 height 7
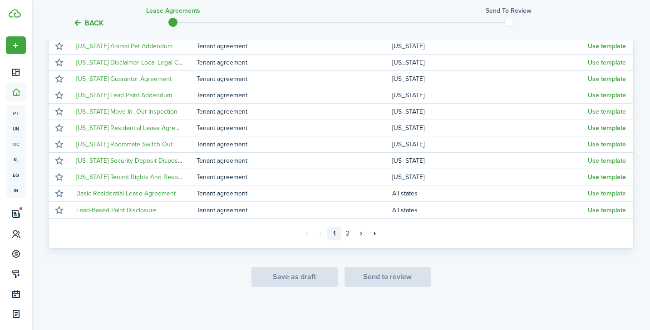
scroll to position [192, 0]
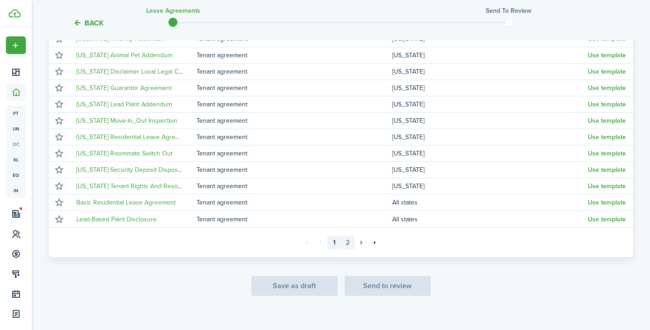
click at [349, 242] on link "2" at bounding box center [348, 243] width 14 height 14
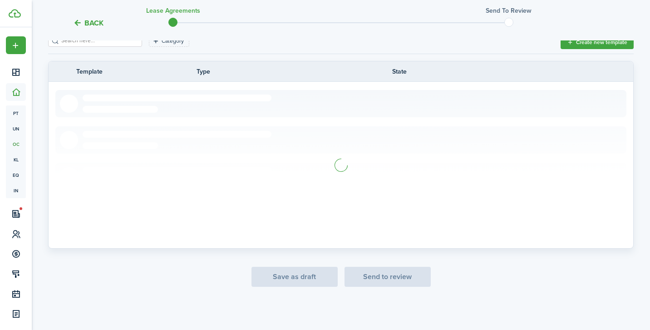
scroll to position [168, 0]
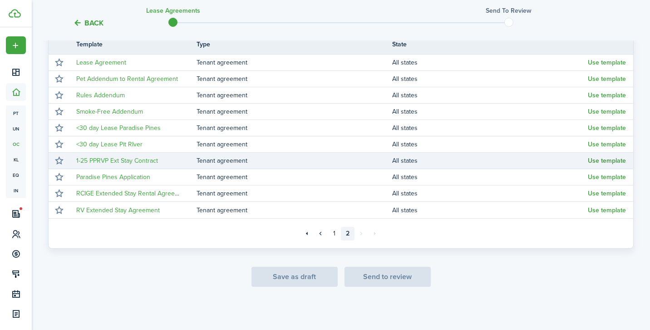
click at [613, 162] on button "Use template" at bounding box center [607, 160] width 38 height 7
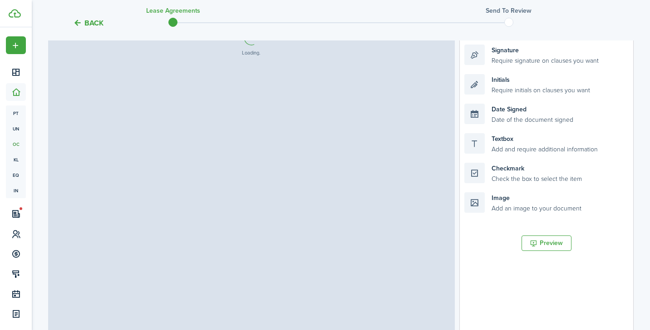
select select "fit"
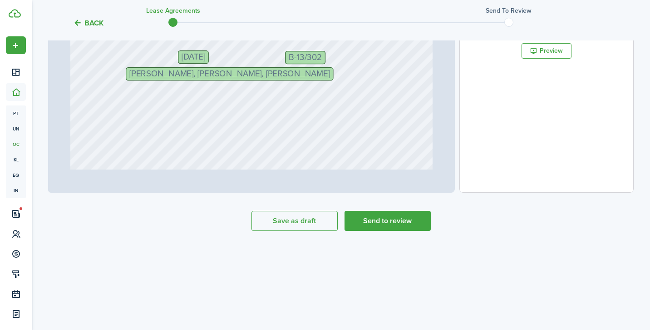
scroll to position [315, 0]
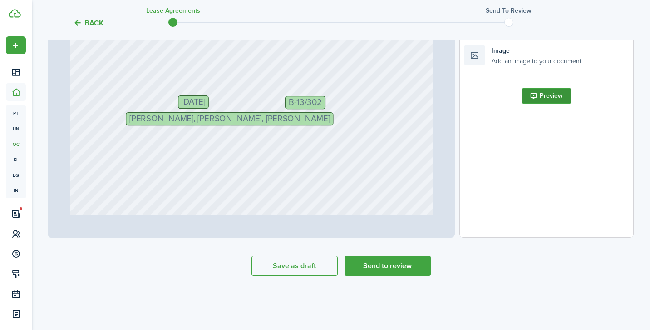
click at [551, 97] on button "Preview" at bounding box center [547, 95] width 50 height 15
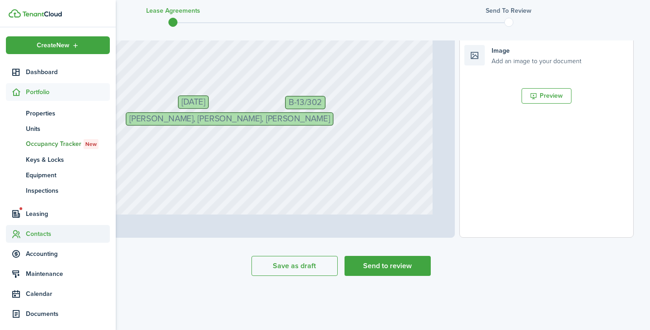
click at [33, 231] on span "Contacts" at bounding box center [68, 234] width 84 height 10
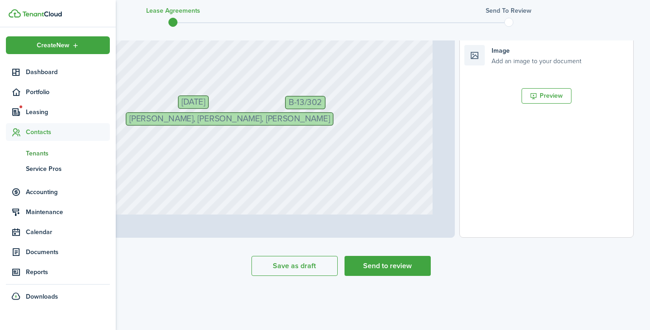
click at [47, 151] on span "Tenants" at bounding box center [68, 153] width 84 height 10
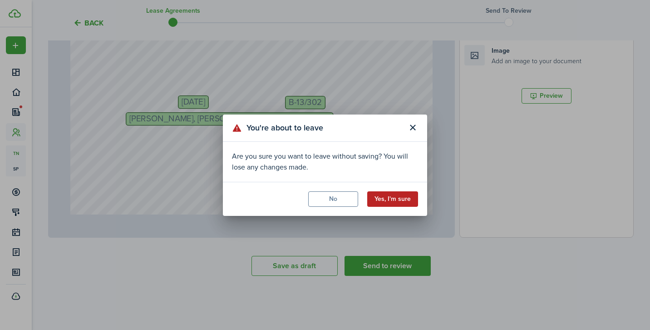
click at [390, 194] on button "Yes, I'm sure" at bounding box center [392, 198] width 51 height 15
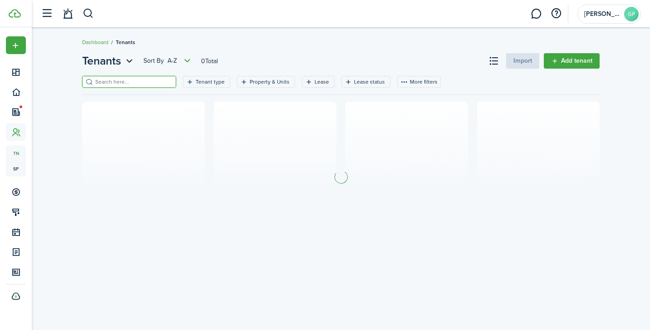
click at [137, 81] on input "search" at bounding box center [133, 82] width 80 height 9
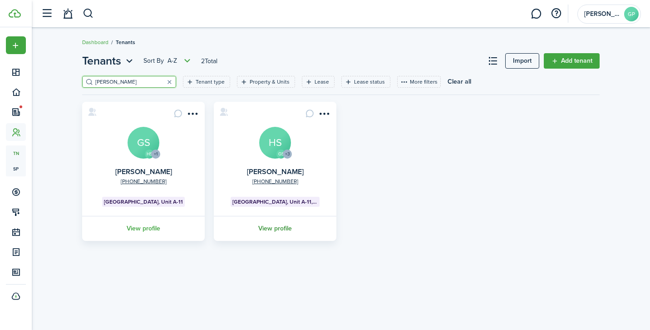
type input "[PERSON_NAME]"
click at [274, 229] on link "View profile" at bounding box center [274, 228] width 125 height 25
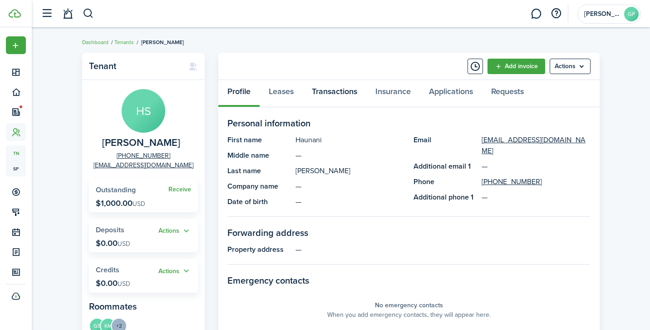
click at [336, 89] on link "Transactions" at bounding box center [335, 93] width 64 height 27
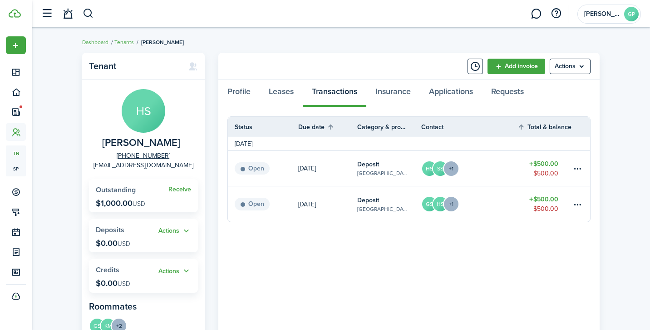
click at [487, 166] on link "HS SS +1" at bounding box center [469, 168] width 96 height 35
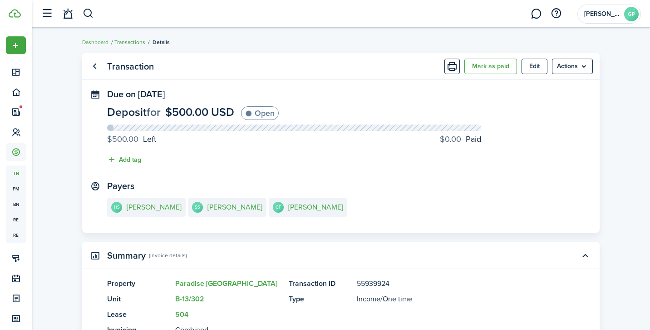
click at [130, 39] on link "Transactions" at bounding box center [129, 42] width 31 height 8
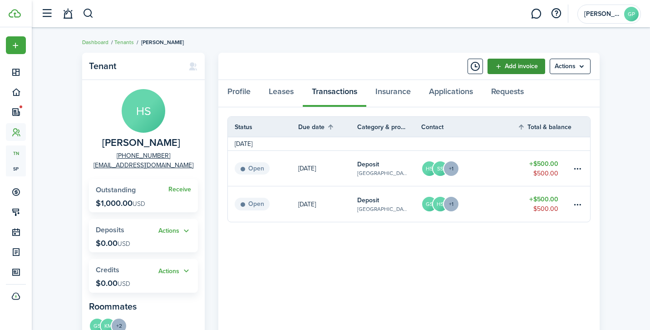
click at [516, 63] on link "Add invoice" at bounding box center [516, 66] width 58 height 15
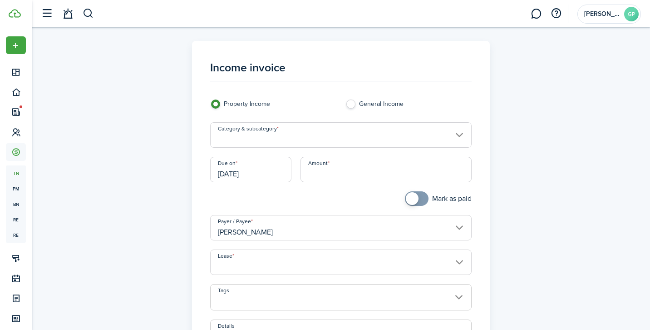
click at [270, 138] on input "Category & subcategory" at bounding box center [341, 134] width 262 height 25
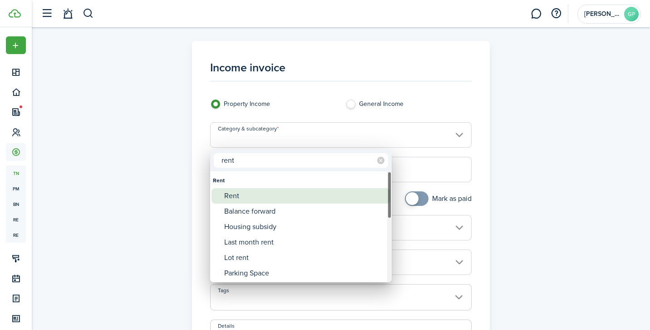
type input "rent"
click at [241, 195] on div "Rent" at bounding box center [304, 195] width 161 height 15
type input "Rent"
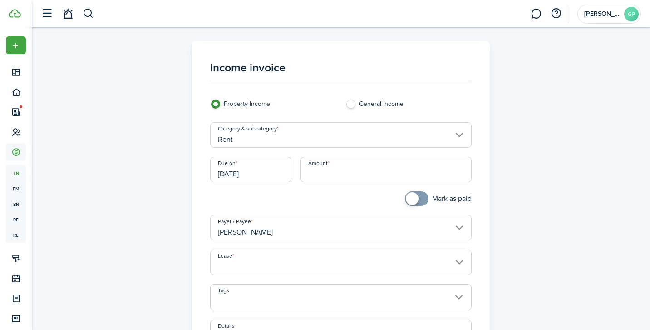
click at [387, 169] on input "Amount" at bounding box center [386, 169] width 172 height 25
type input "$560.00"
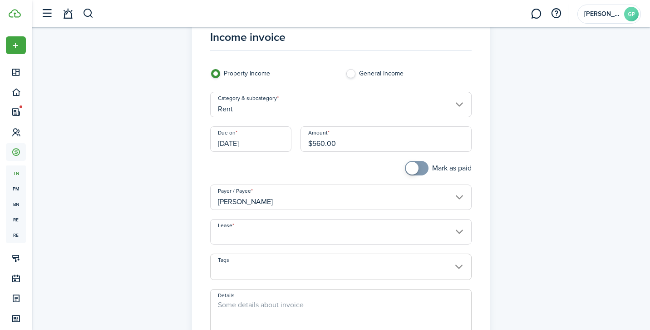
click at [315, 231] on input "Lease" at bounding box center [341, 231] width 262 height 25
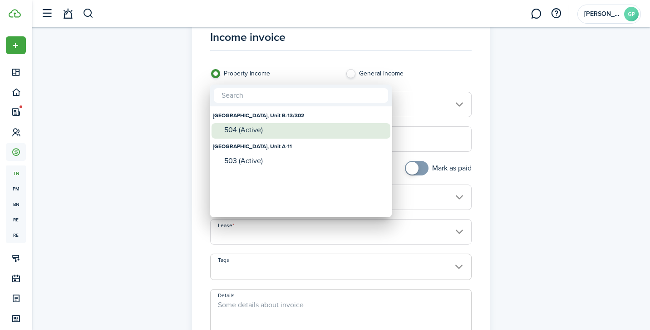
click at [275, 130] on div "504 (Active)" at bounding box center [304, 130] width 161 height 8
type input "[GEOGRAPHIC_DATA], Unit B-13/302. Lease #504 (Active)"
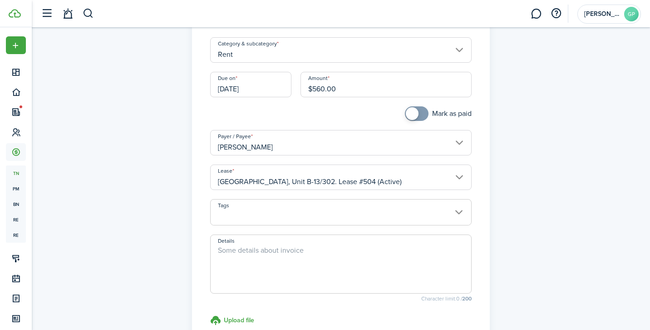
scroll to position [84, 0]
click at [279, 251] on textarea "Details" at bounding box center [341, 267] width 261 height 44
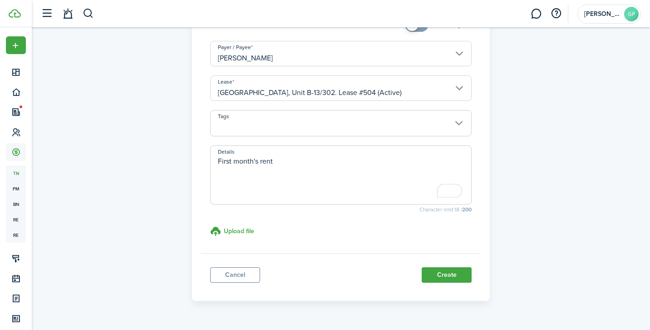
scroll to position [197, 0]
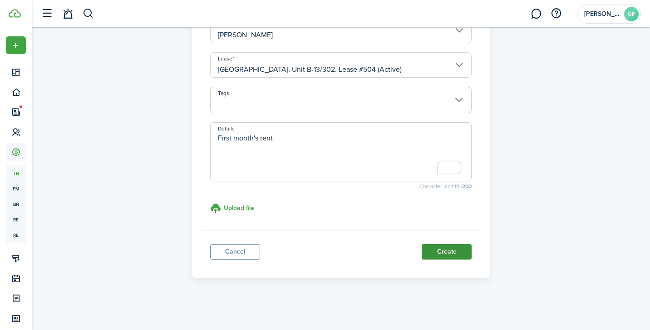
type textarea "First month's rent"
click at [453, 247] on button "Create" at bounding box center [447, 251] width 50 height 15
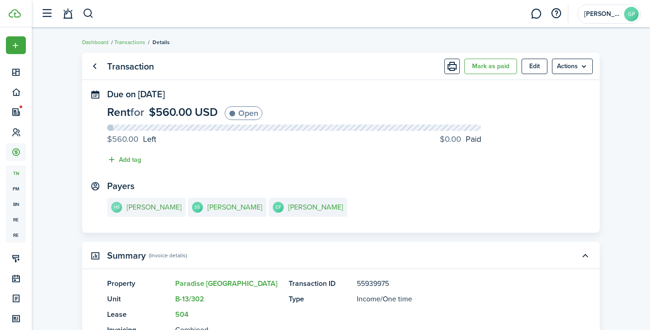
click at [167, 205] on e-details-info-title "[PERSON_NAME]" at bounding box center [154, 207] width 55 height 8
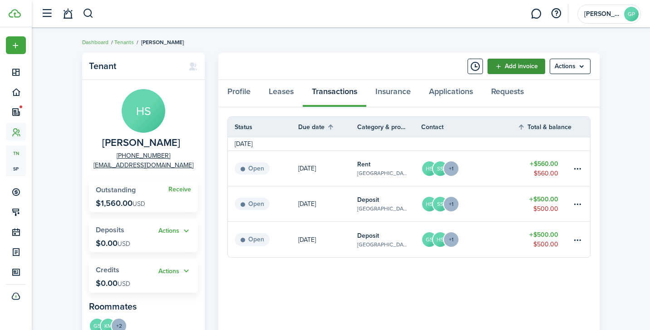
click at [512, 64] on link "Add invoice" at bounding box center [516, 66] width 58 height 15
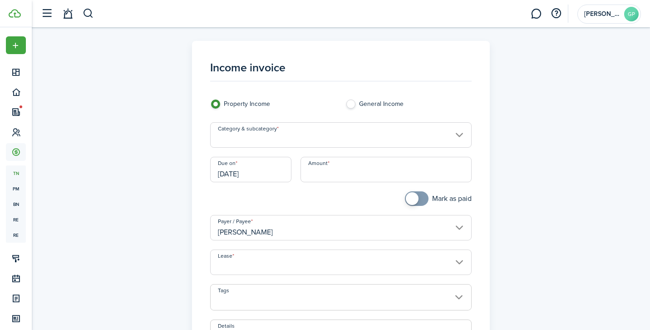
click at [292, 135] on input "Category & subcategory" at bounding box center [341, 134] width 262 height 25
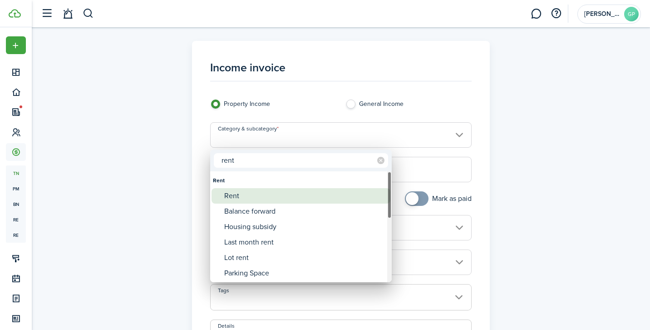
type input "rent"
click at [247, 196] on div "Rent" at bounding box center [304, 195] width 161 height 15
type input "Rent"
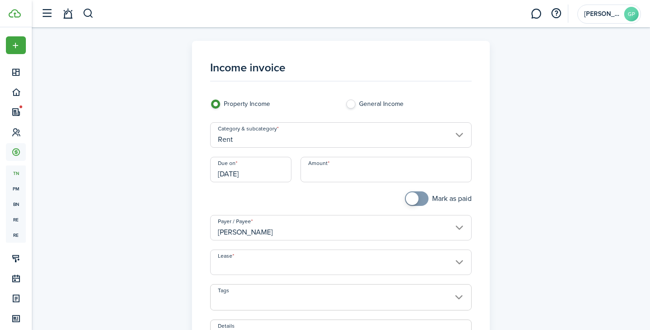
click at [271, 256] on input "Lease" at bounding box center [341, 261] width 262 height 25
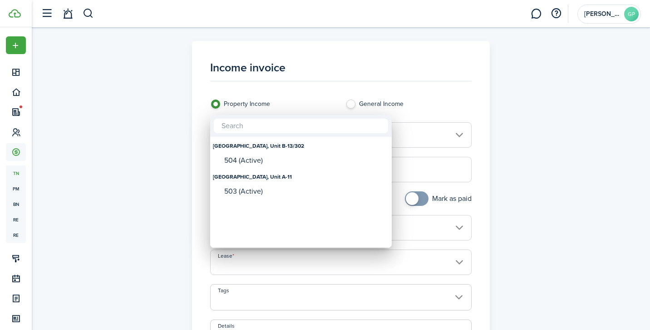
click at [273, 177] on div "[GEOGRAPHIC_DATA], Unit A-11" at bounding box center [301, 176] width 176 height 15
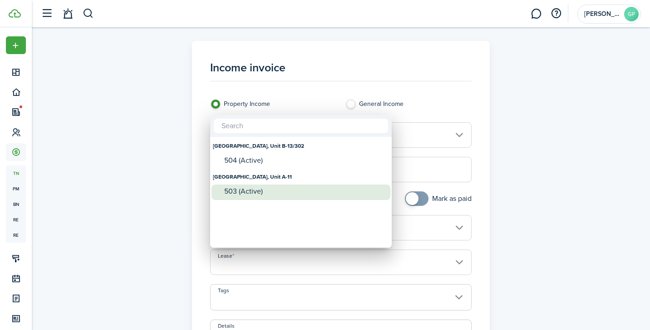
click at [252, 191] on div "503 (Active)" at bounding box center [304, 191] width 161 height 8
type input "[GEOGRAPHIC_DATA], Unit A-11. Lease #503 (Active)"
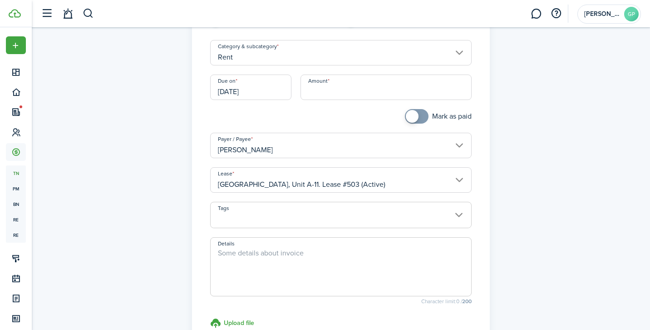
scroll to position [83, 0]
click at [261, 259] on textarea "Details" at bounding box center [341, 269] width 261 height 44
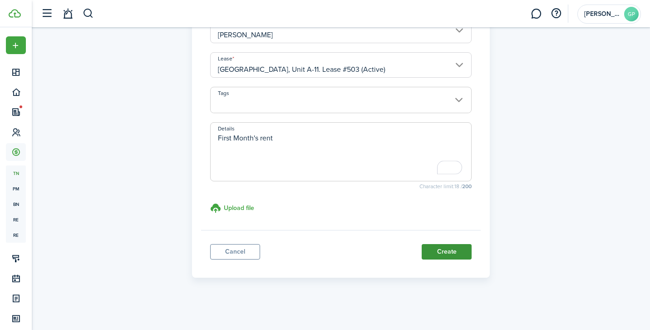
type textarea "First Month's rent"
click at [436, 252] on button "Create" at bounding box center [447, 251] width 50 height 15
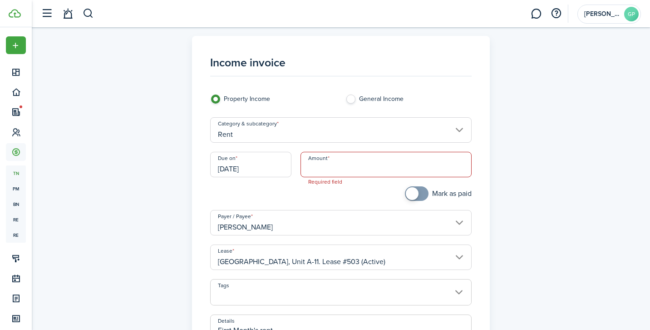
scroll to position [5, 0]
click at [358, 170] on input "Amount" at bounding box center [386, 164] width 172 height 25
type input "$610.00"
click at [553, 206] on div "Income invoice Property Income General Income Category & subcategory Rent Due o…" at bounding box center [341, 252] width 527 height 433
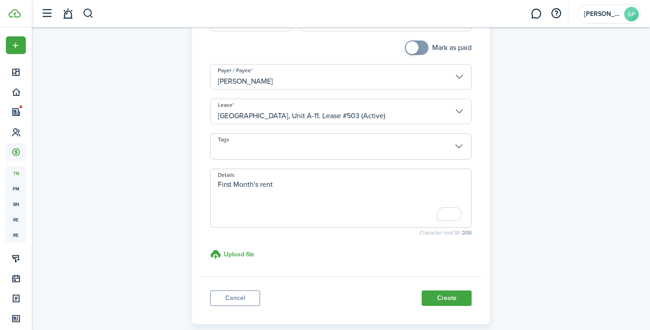
scroll to position [197, 0]
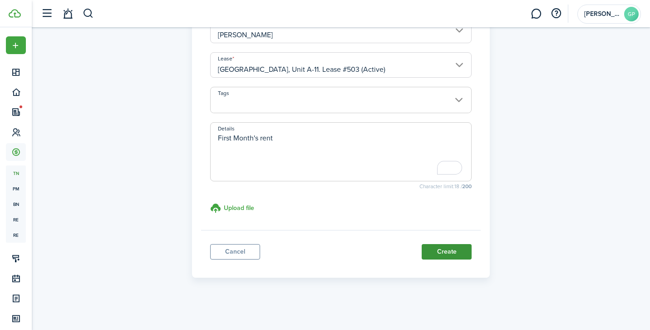
click at [448, 251] on button "Create" at bounding box center [447, 251] width 50 height 15
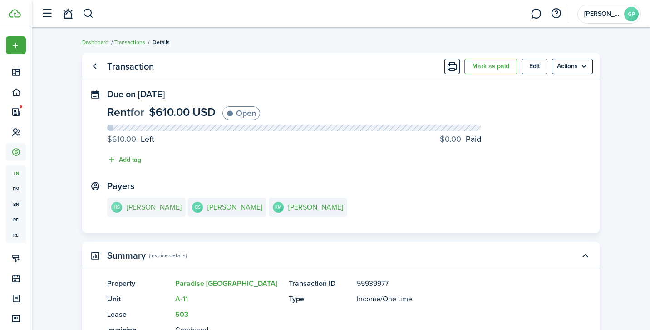
click at [158, 206] on e-details-info-title "[PERSON_NAME]" at bounding box center [154, 207] width 55 height 8
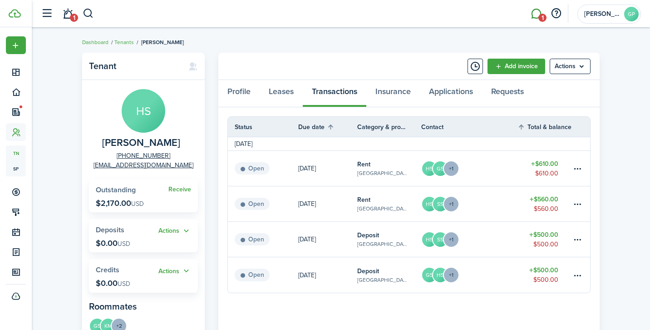
click at [543, 15] on span "1" at bounding box center [542, 18] width 8 height 8
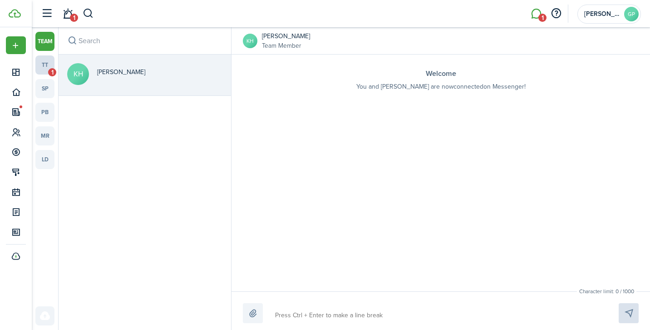
click at [47, 67] on link "tt 1" at bounding box center [44, 64] width 19 height 19
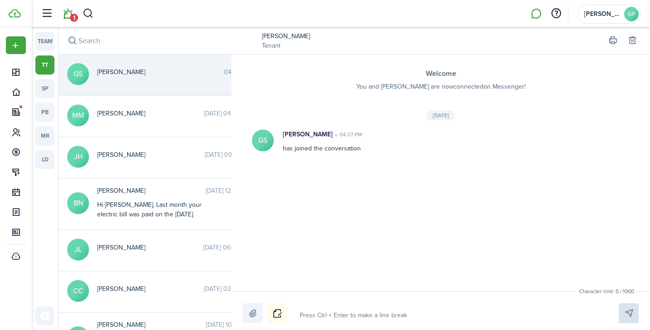
click at [71, 15] on span "1" at bounding box center [74, 18] width 8 height 8
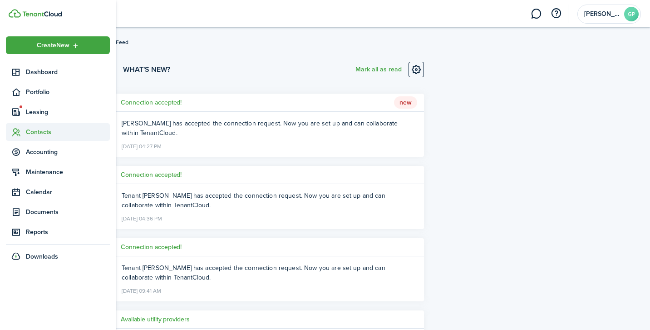
click at [30, 131] on span "Contacts" at bounding box center [68, 132] width 84 height 10
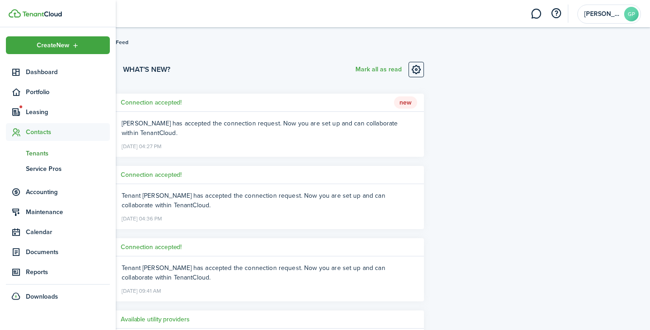
click at [34, 153] on span "Tenants" at bounding box center [68, 153] width 84 height 10
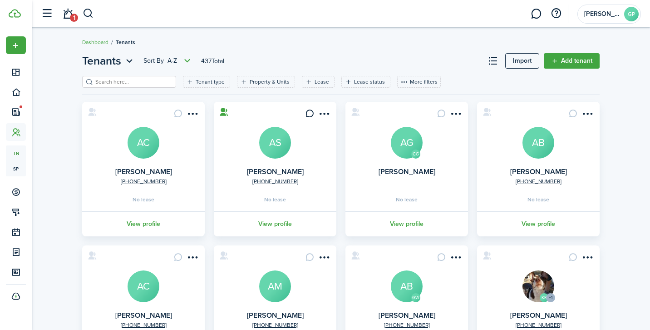
click at [142, 81] on input "search" at bounding box center [133, 82] width 80 height 9
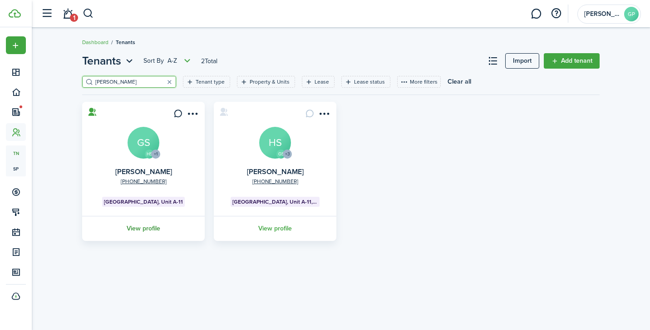
type input "[PERSON_NAME]"
click at [138, 226] on link "View profile" at bounding box center [143, 228] width 125 height 25
click at [272, 227] on link "View profile" at bounding box center [274, 228] width 125 height 25
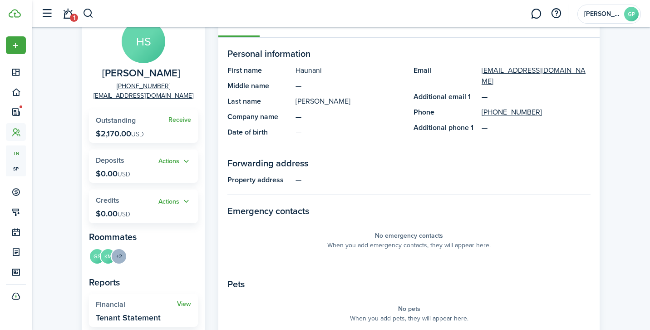
scroll to position [87, 0]
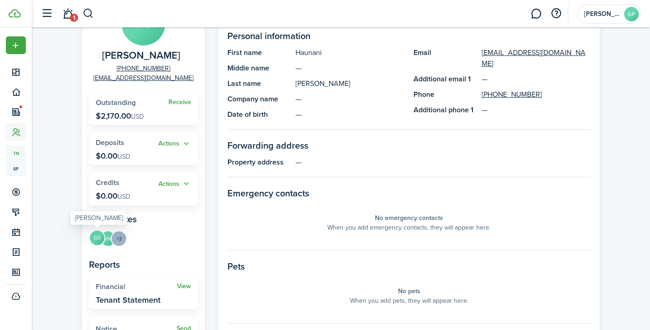
click at [96, 238] on avatar-text "GS" at bounding box center [97, 237] width 15 height 15
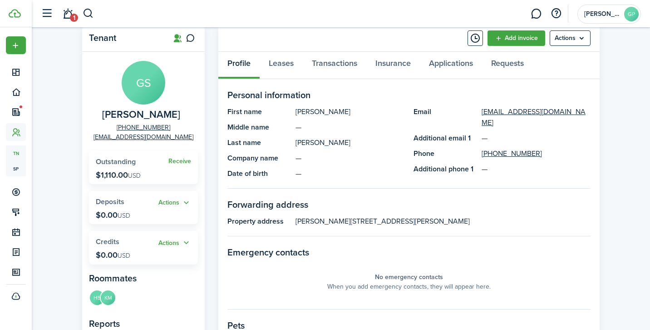
scroll to position [43, 0]
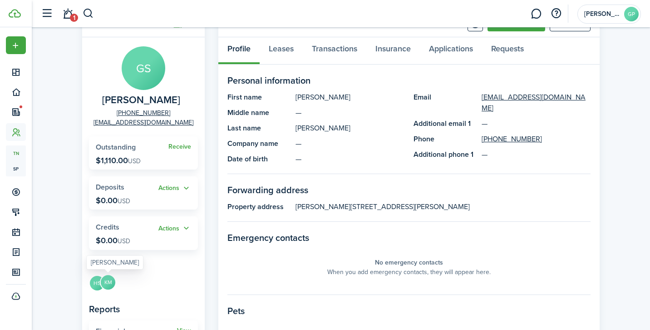
click at [109, 282] on avatar-text "KM" at bounding box center [108, 282] width 15 height 15
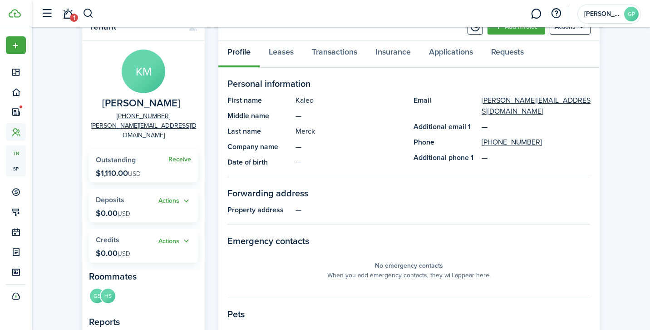
scroll to position [59, 0]
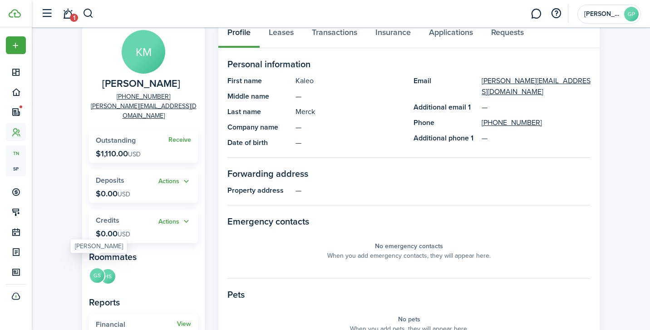
click at [95, 268] on avatar-text "GS" at bounding box center [97, 275] width 15 height 15
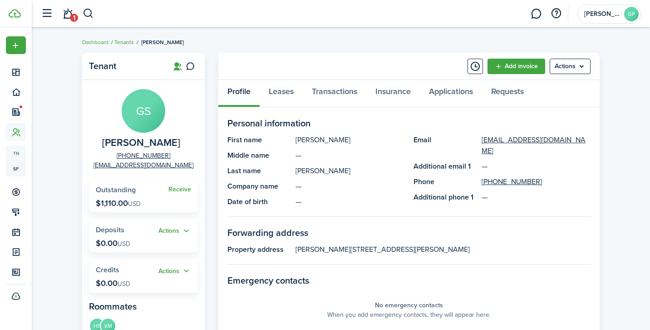
click at [119, 43] on link "Tenants" at bounding box center [124, 42] width 20 height 8
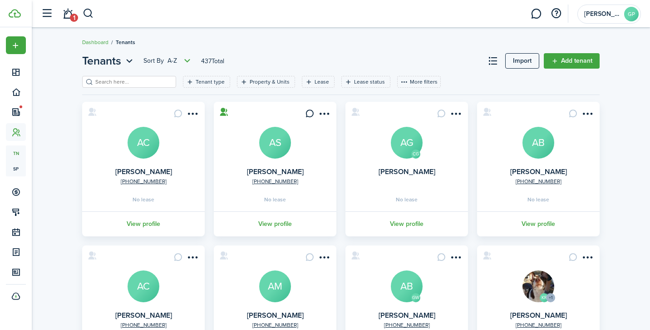
click at [143, 79] on input "search" at bounding box center [133, 82] width 80 height 9
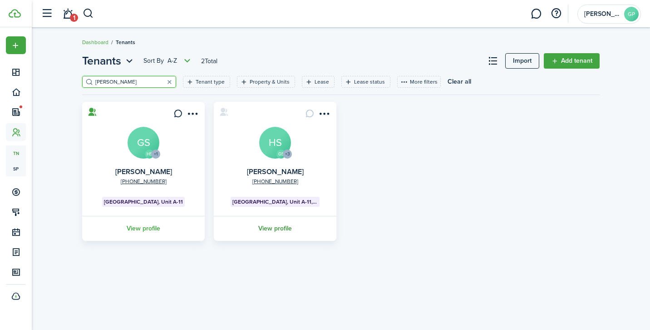
type input "[PERSON_NAME]"
click at [272, 229] on link "View profile" at bounding box center [274, 228] width 125 height 25
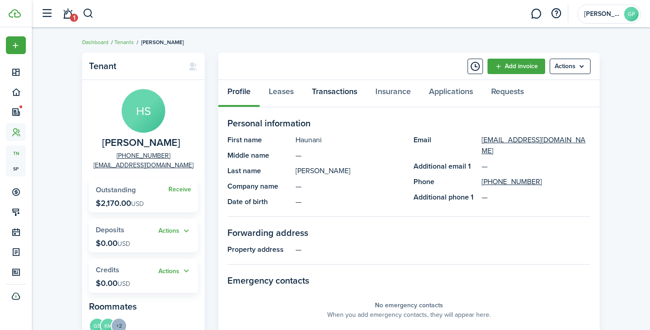
click at [328, 94] on link "Transactions" at bounding box center [335, 93] width 64 height 27
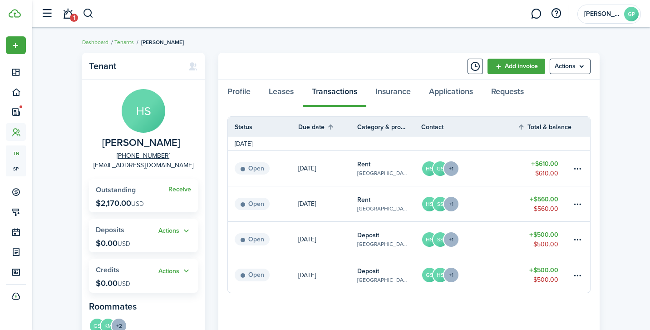
click at [500, 273] on link "GS HS +1" at bounding box center [469, 274] width 96 height 35
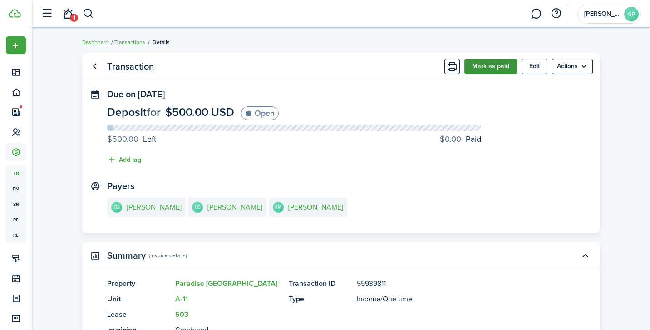
click at [492, 68] on button "Mark as paid" at bounding box center [490, 66] width 53 height 15
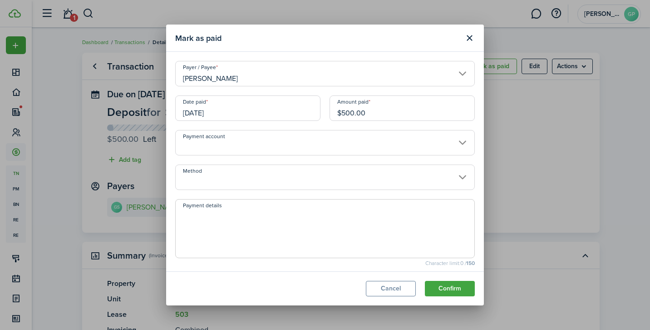
click at [221, 175] on input "Method" at bounding box center [325, 176] width 300 height 25
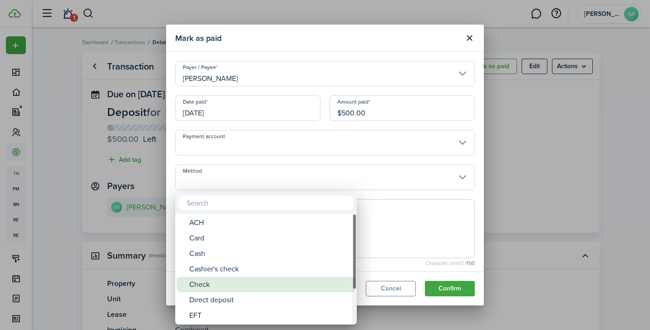
click at [202, 285] on div "Check" at bounding box center [269, 283] width 161 height 15
type input "Check"
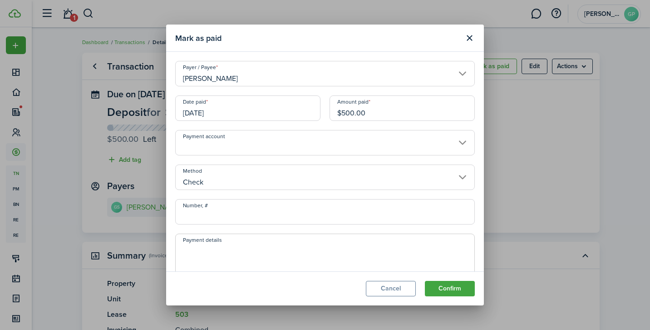
click at [218, 217] on input "Number, #" at bounding box center [325, 211] width 300 height 25
type input "0317"
click at [446, 286] on button "Confirm" at bounding box center [450, 288] width 50 height 15
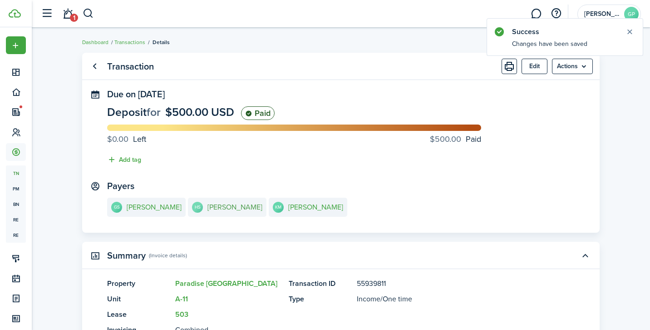
click at [228, 208] on e-details-info-title "[PERSON_NAME]" at bounding box center [234, 207] width 55 height 8
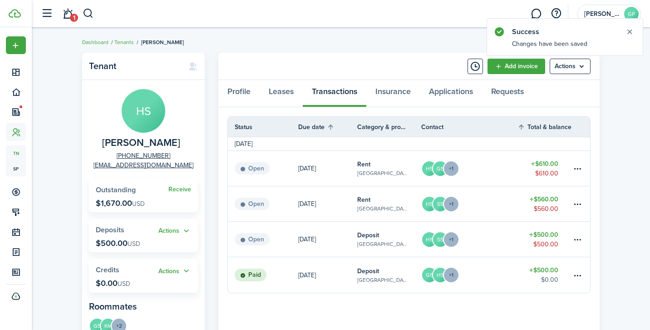
click at [491, 234] on link "HS SS +1" at bounding box center [469, 239] width 96 height 35
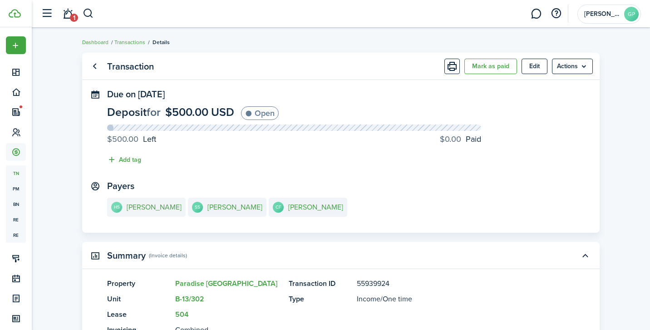
click at [160, 207] on e-details-info-title "[PERSON_NAME]" at bounding box center [154, 207] width 55 height 8
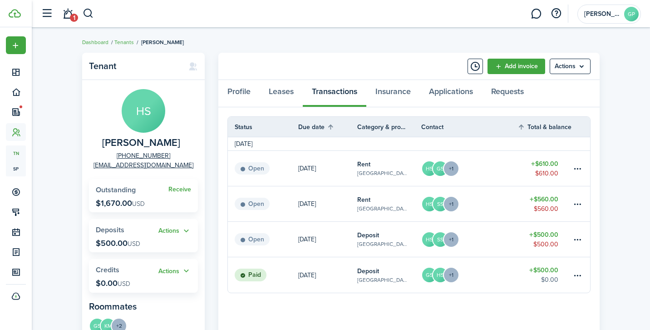
click at [494, 237] on link "HS SS +1" at bounding box center [469, 239] width 96 height 35
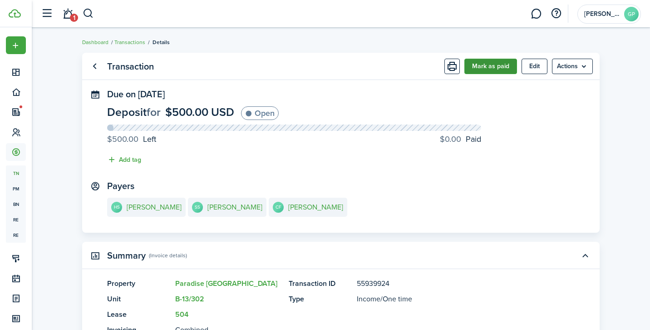
click at [487, 61] on button "Mark as paid" at bounding box center [490, 66] width 53 height 15
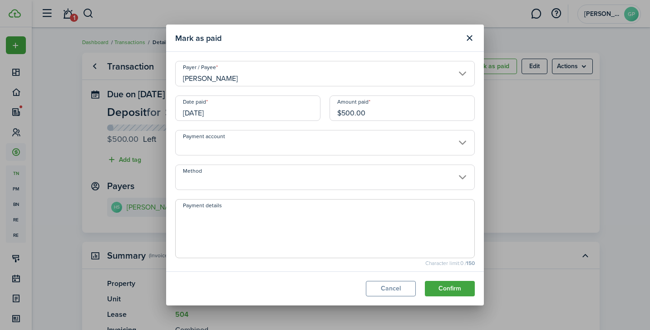
click at [221, 177] on input "Method" at bounding box center [325, 176] width 300 height 25
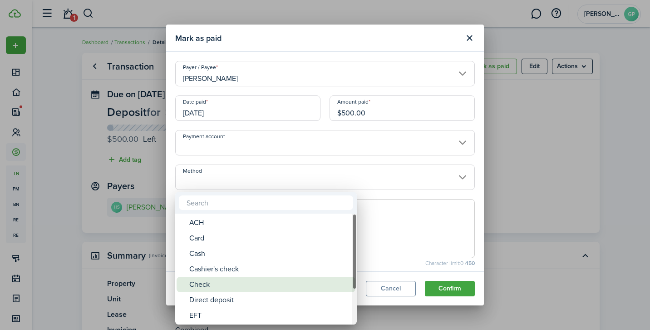
click at [203, 287] on div "Check" at bounding box center [269, 283] width 161 height 15
type input "Check"
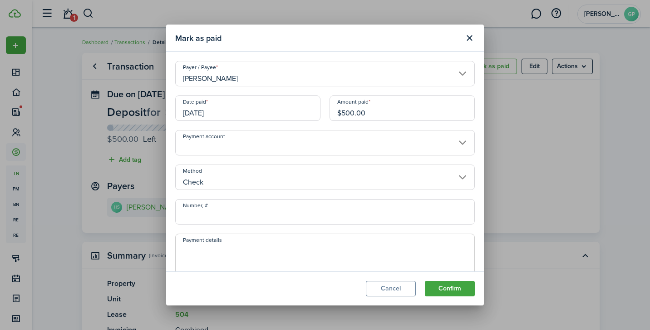
click at [223, 211] on input "Number, #" at bounding box center [325, 211] width 300 height 25
paste input "0317"
type input "0317"
click at [450, 286] on button "Confirm" at bounding box center [450, 288] width 50 height 15
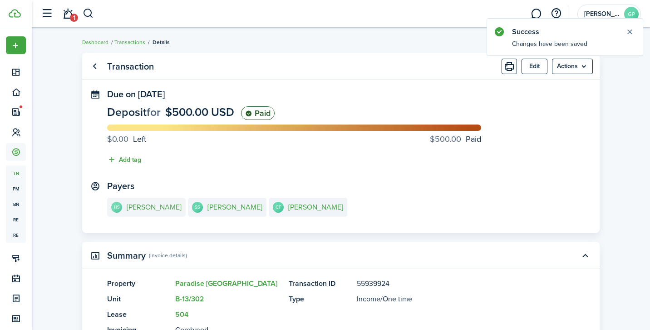
click at [165, 207] on e-details-info-title "[PERSON_NAME]" at bounding box center [154, 207] width 55 height 8
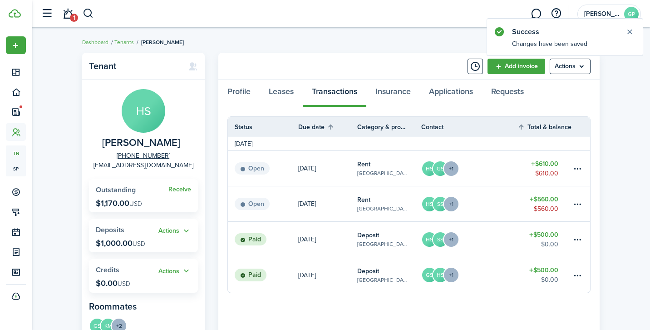
click at [499, 200] on link "HS SS +1" at bounding box center [469, 203] width 96 height 35
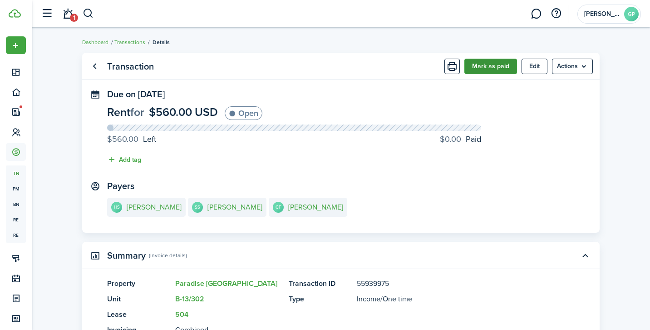
click at [488, 66] on button "Mark as paid" at bounding box center [490, 66] width 53 height 15
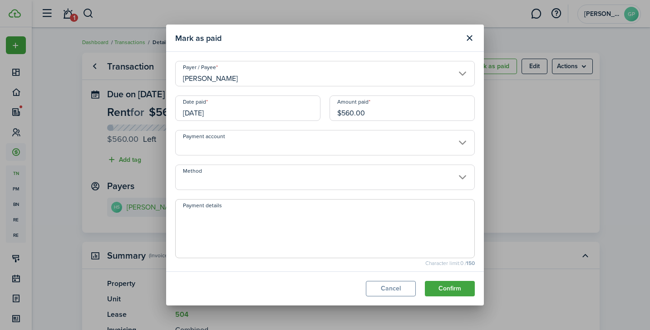
click at [224, 176] on input "Method" at bounding box center [325, 176] width 300 height 25
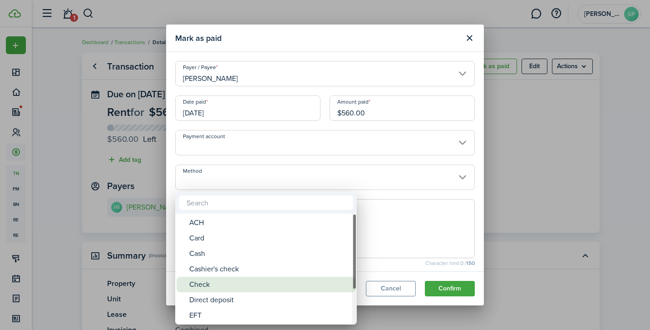
click at [207, 285] on div "Check" at bounding box center [269, 283] width 161 height 15
type input "Check"
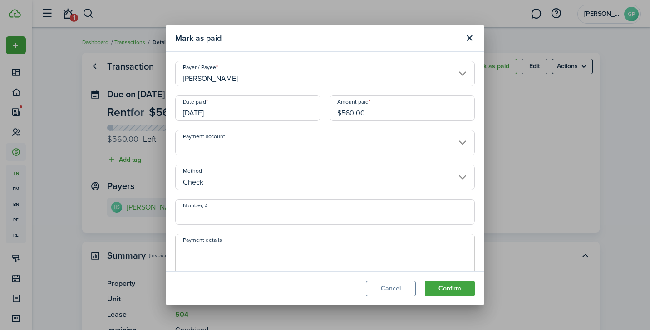
click at [220, 218] on input "Number, #" at bounding box center [325, 211] width 300 height 25
paste input "0317"
type input "0317"
click at [443, 286] on button "Confirm" at bounding box center [450, 288] width 50 height 15
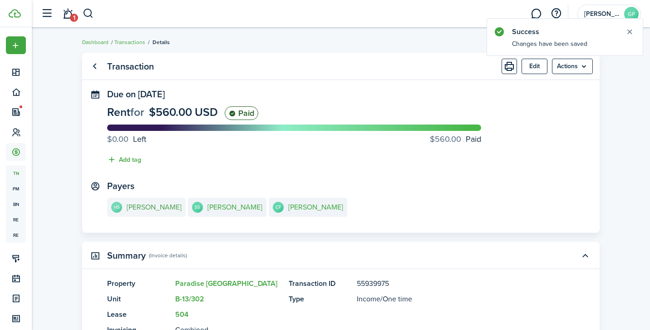
click at [144, 207] on e-details-info-title "[PERSON_NAME]" at bounding box center [154, 207] width 55 height 8
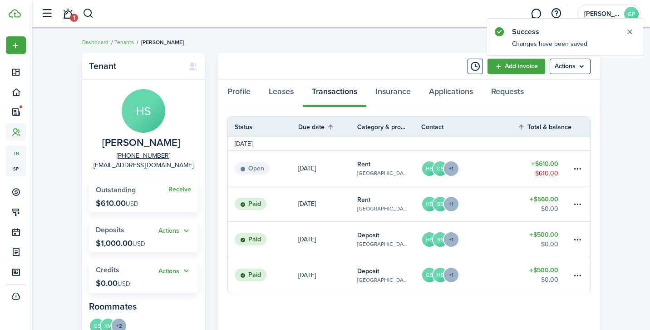
click at [489, 165] on link "HS GS +1" at bounding box center [469, 168] width 96 height 35
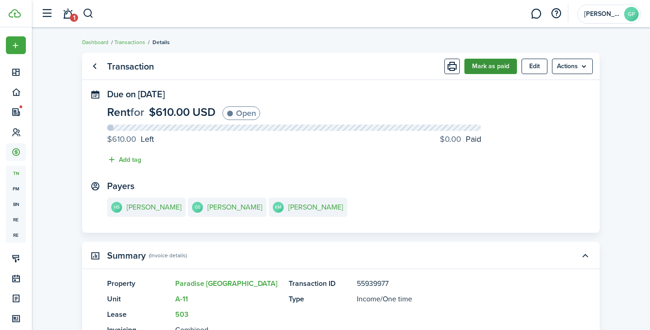
click at [486, 67] on button "Mark as paid" at bounding box center [490, 66] width 53 height 15
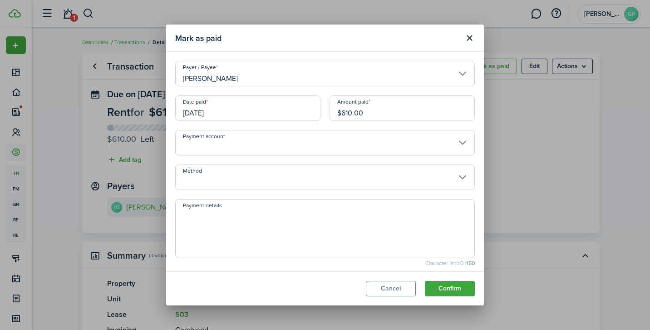
click at [222, 179] on input "Method" at bounding box center [325, 176] width 300 height 25
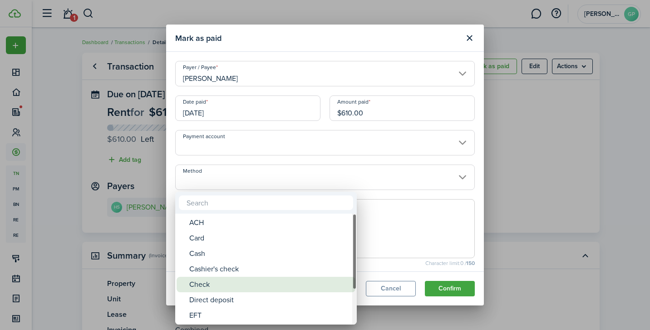
click at [210, 282] on div "Check" at bounding box center [269, 283] width 161 height 15
type input "Check"
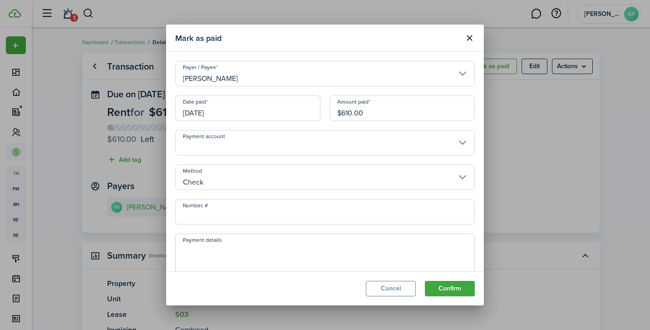
click at [202, 214] on input "Number, #" at bounding box center [325, 211] width 300 height 25
paste input "0317"
type input "0317"
click at [456, 289] on button "Confirm" at bounding box center [450, 288] width 50 height 15
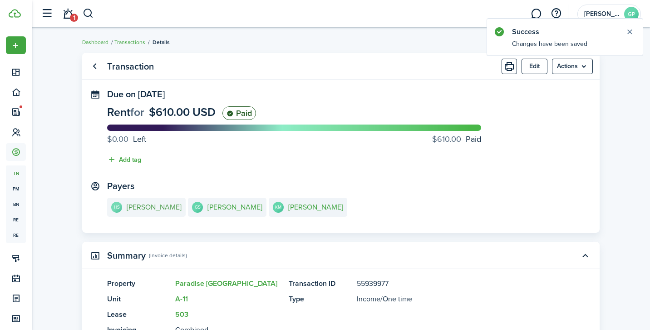
click at [165, 208] on e-details-info-title "[PERSON_NAME]" at bounding box center [154, 207] width 55 height 8
